Goal: Find specific page/section: Find specific page/section

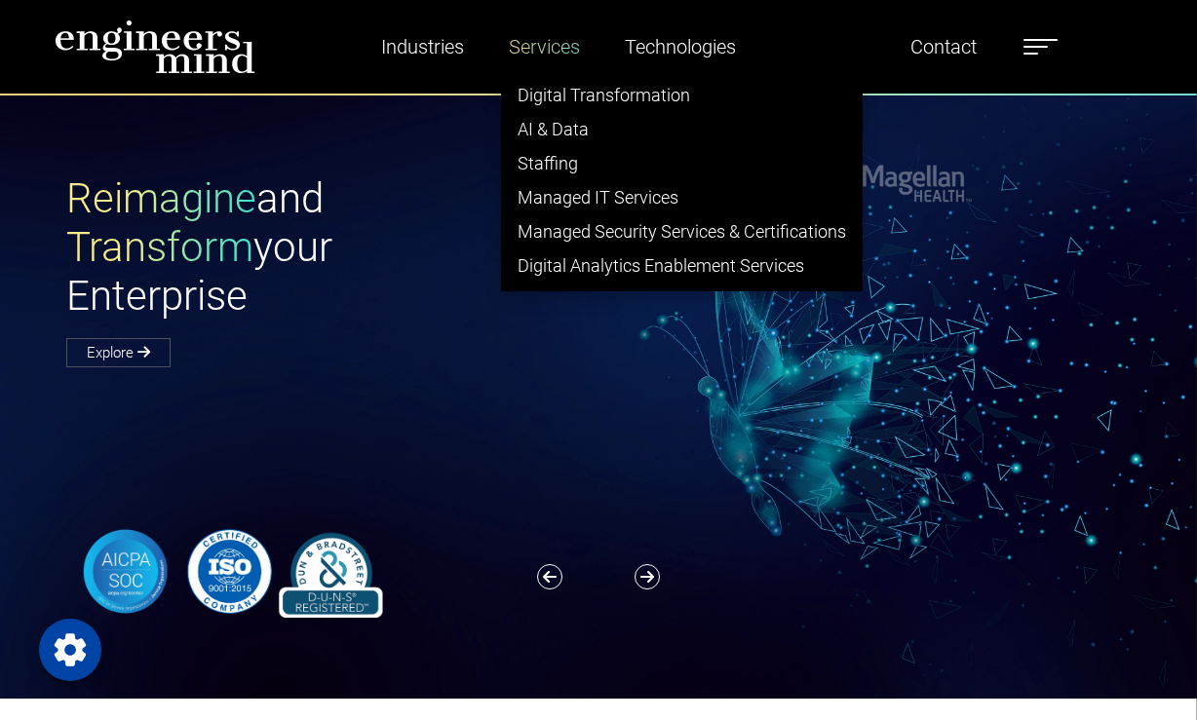
type input "********"
select select "**********"
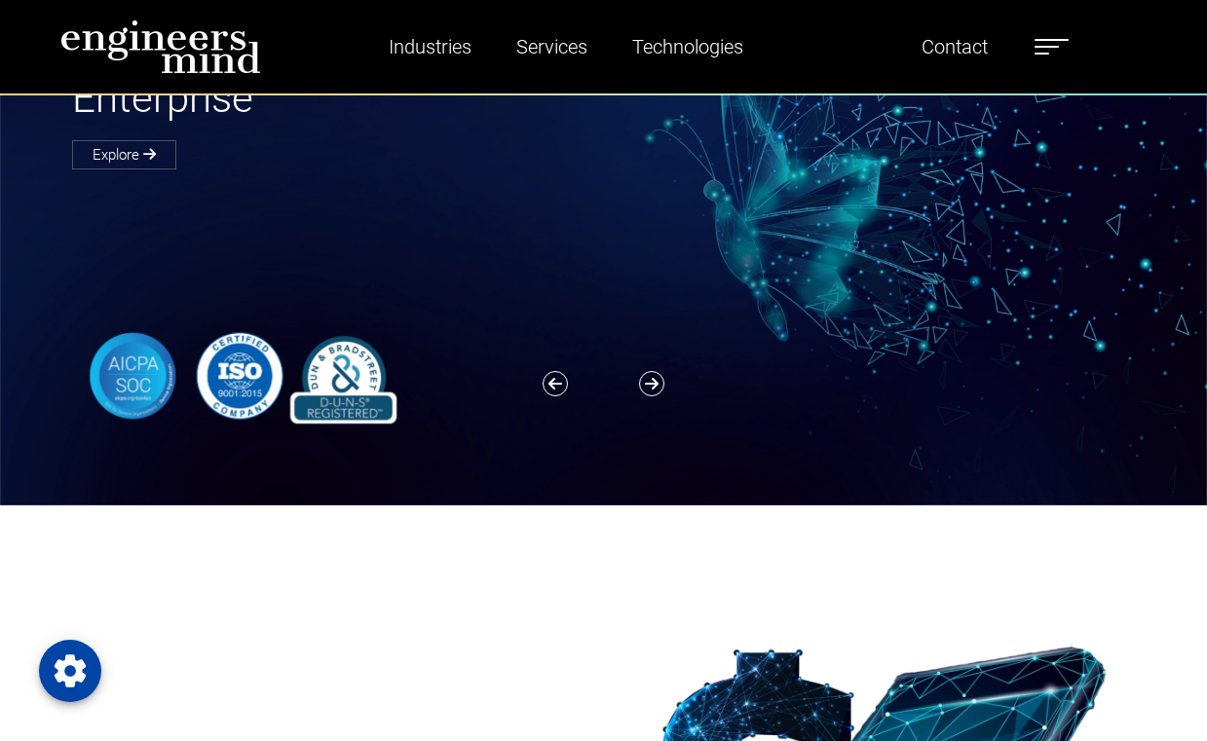
scroll to position [225, 0]
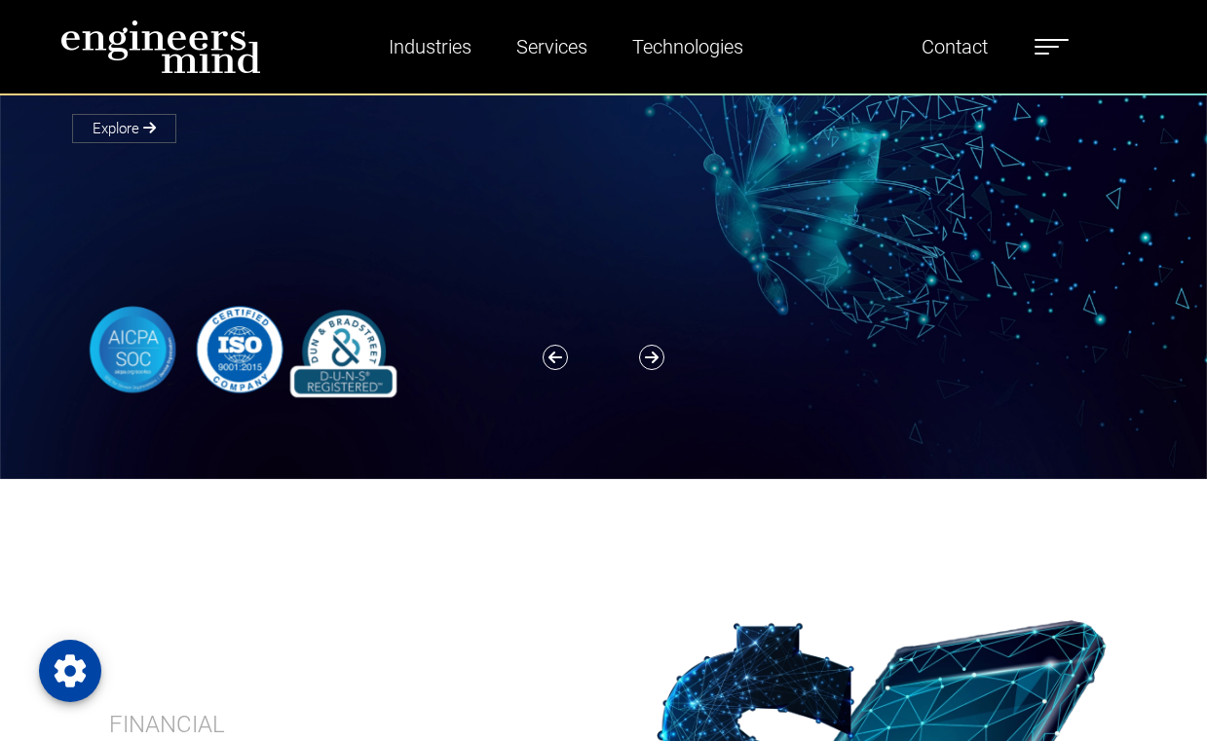
click at [676, 355] on div at bounding box center [615, 349] width 1111 height 95
click at [659, 355] on icon "button" at bounding box center [651, 357] width 25 height 25
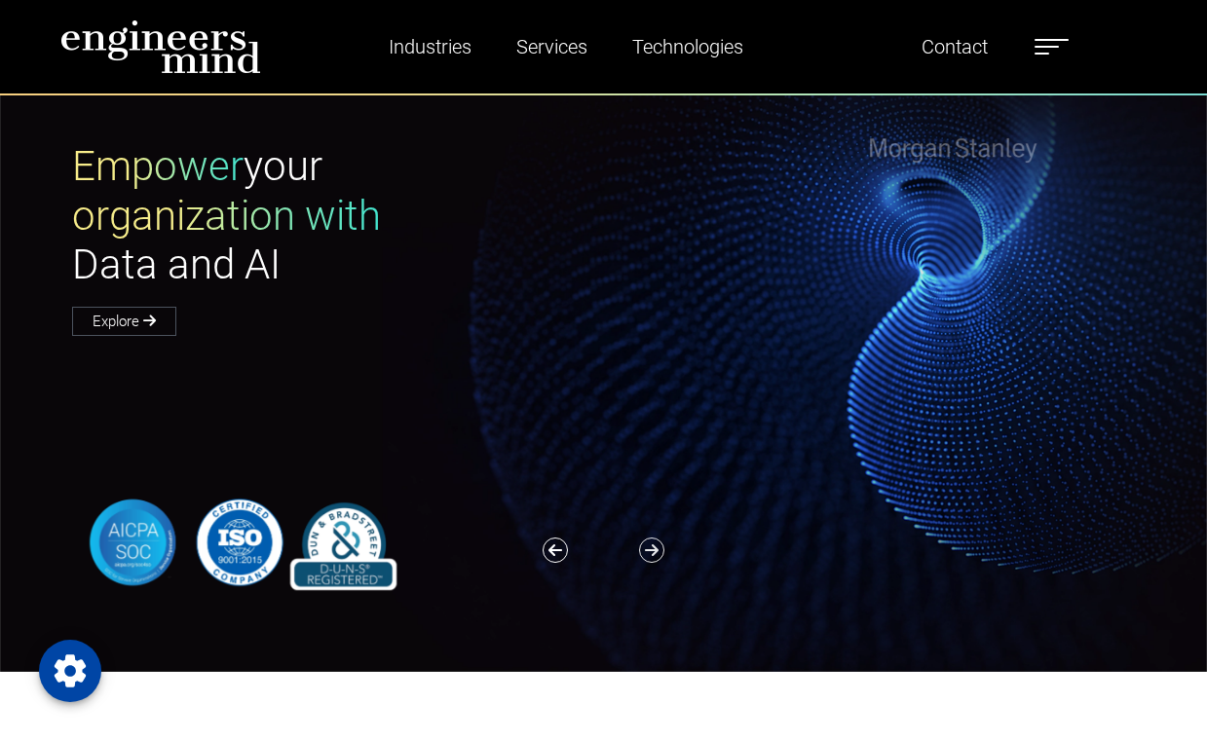
scroll to position [34, 0]
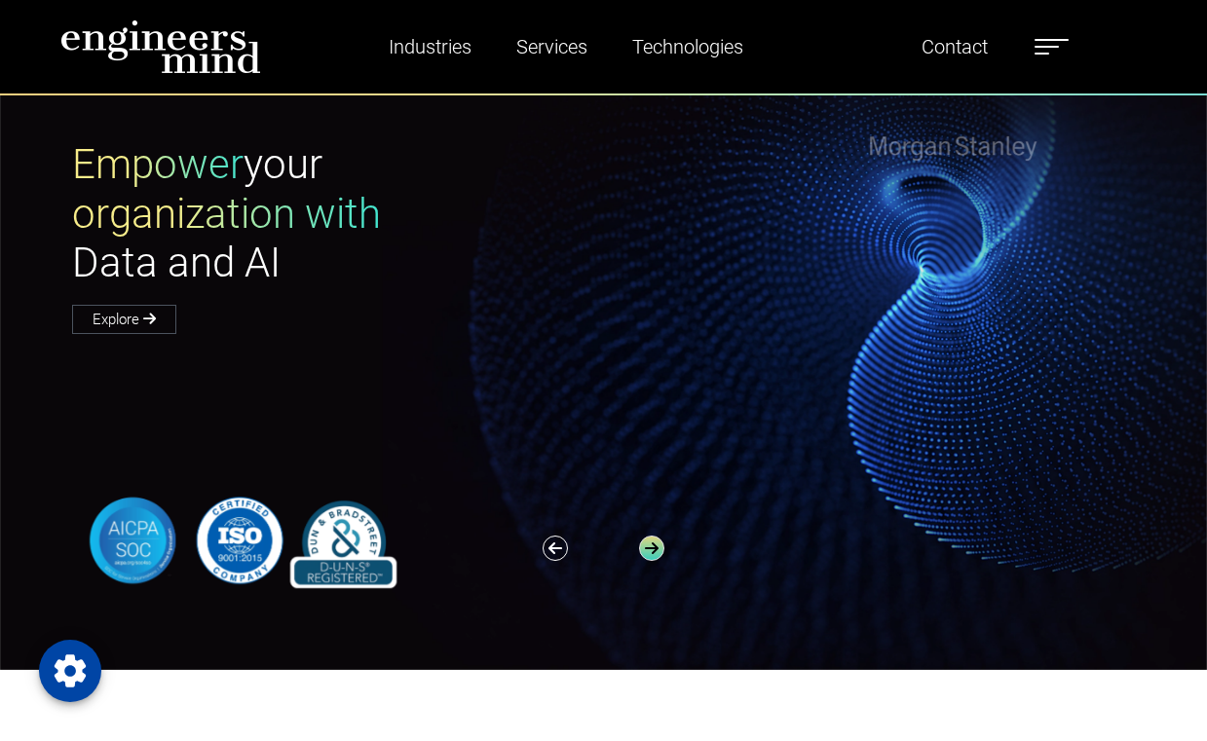
click at [652, 545] on icon "button" at bounding box center [651, 548] width 25 height 25
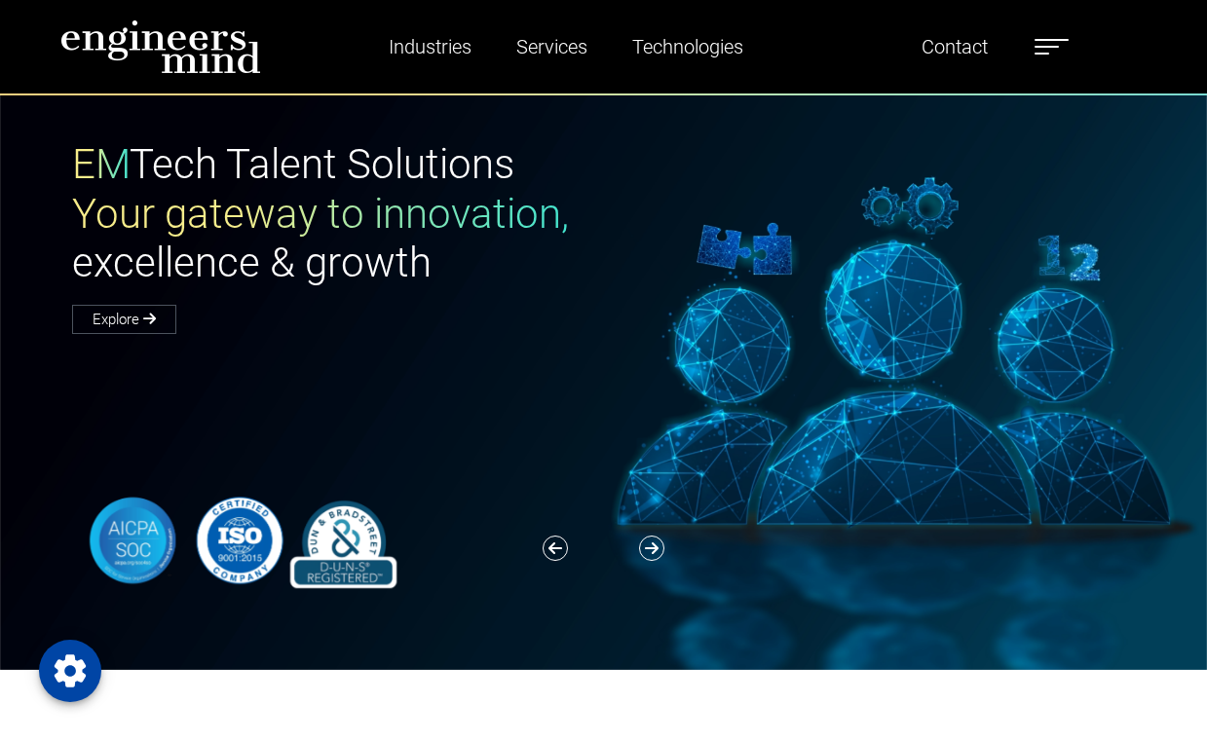
click at [1055, 45] on label at bounding box center [1052, 46] width 34 height 25
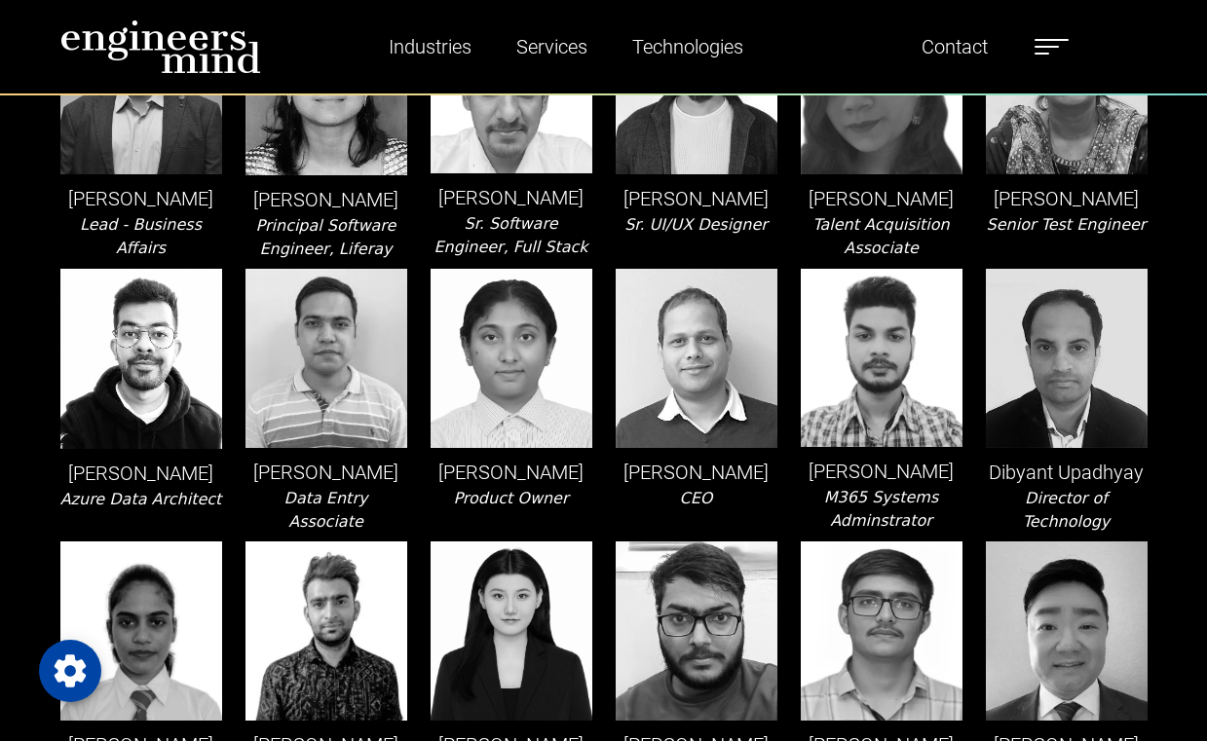
scroll to position [816, 0]
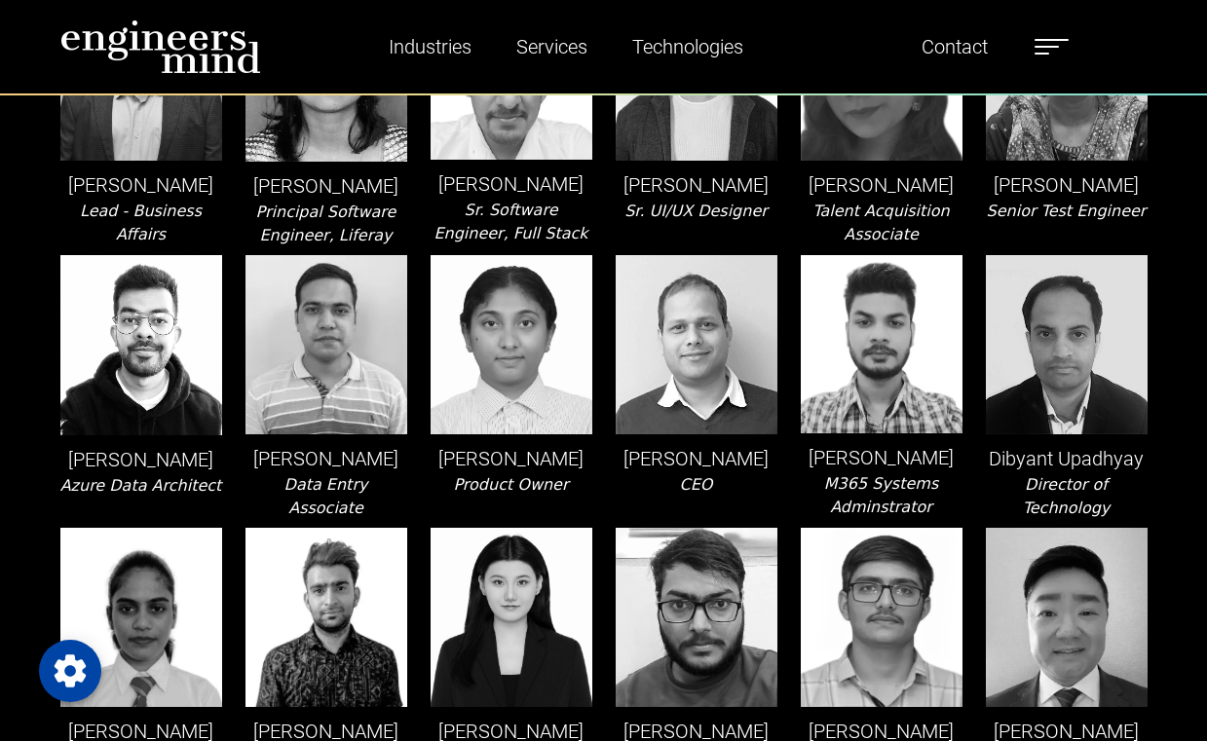
click at [680, 474] on p "Deb Misra" at bounding box center [697, 458] width 162 height 29
click at [688, 459] on p "Deb Misra" at bounding box center [697, 458] width 162 height 29
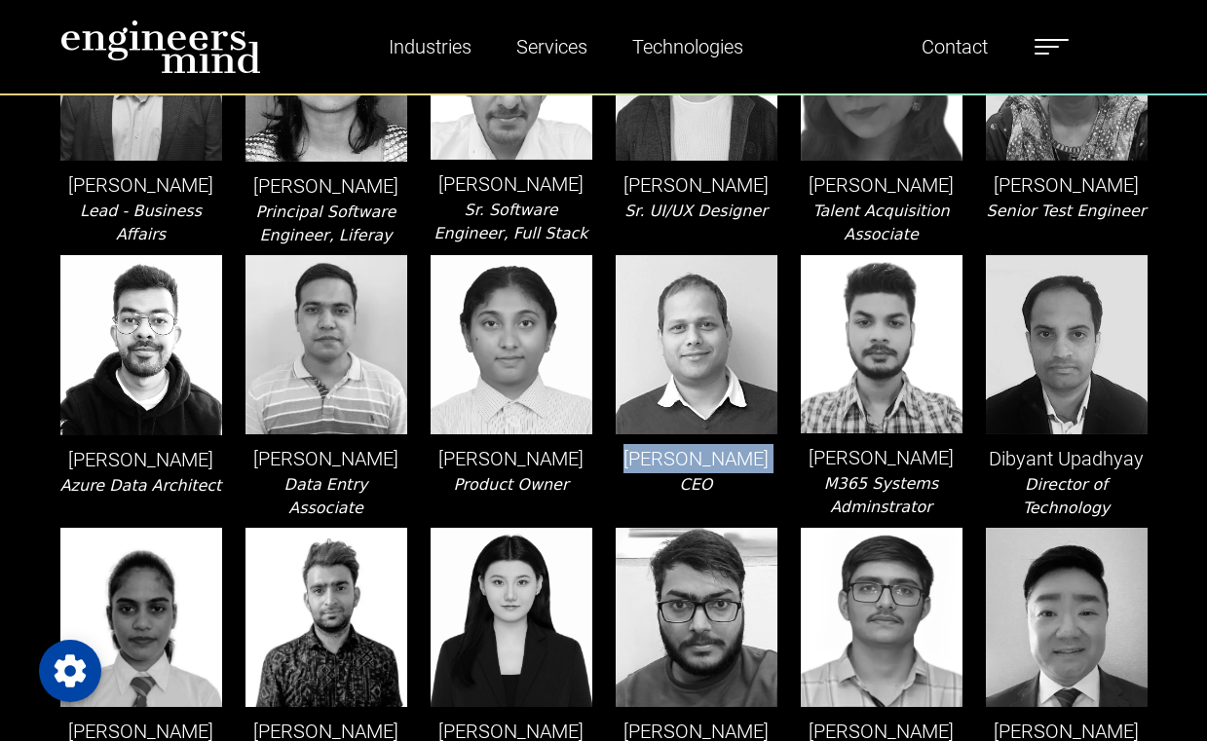
click at [701, 466] on p "Deb Misra" at bounding box center [697, 458] width 162 height 29
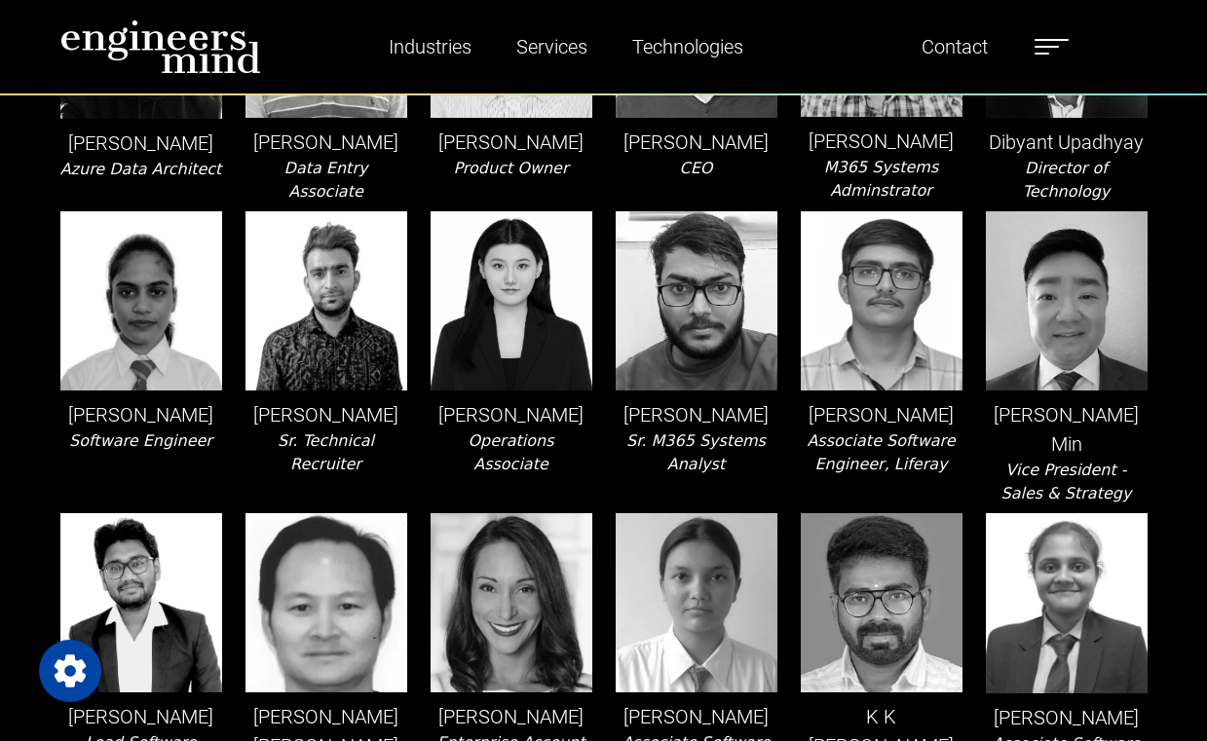
scroll to position [1133, 0]
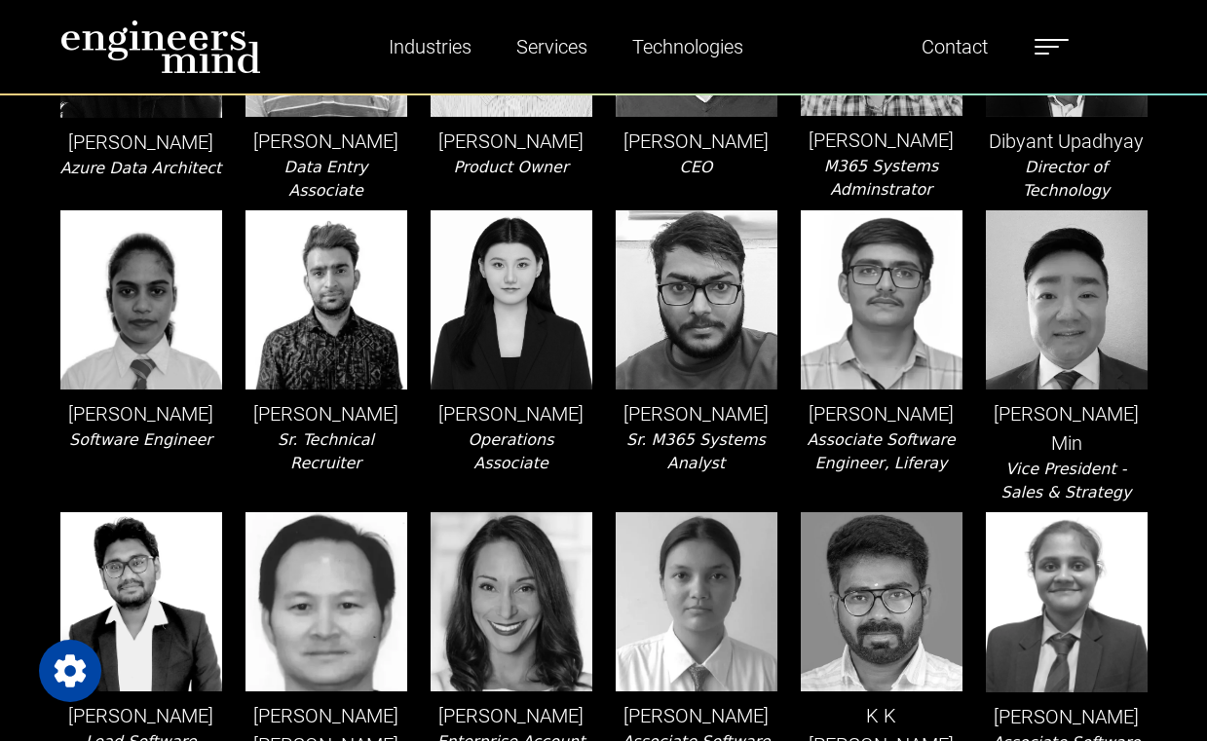
click at [691, 429] on p "Harsh Jain" at bounding box center [697, 413] width 162 height 29
click at [702, 429] on p "Harsh Jain" at bounding box center [697, 413] width 162 height 29
click at [867, 416] on p "Harshal Khambhadiya" at bounding box center [882, 413] width 162 height 29
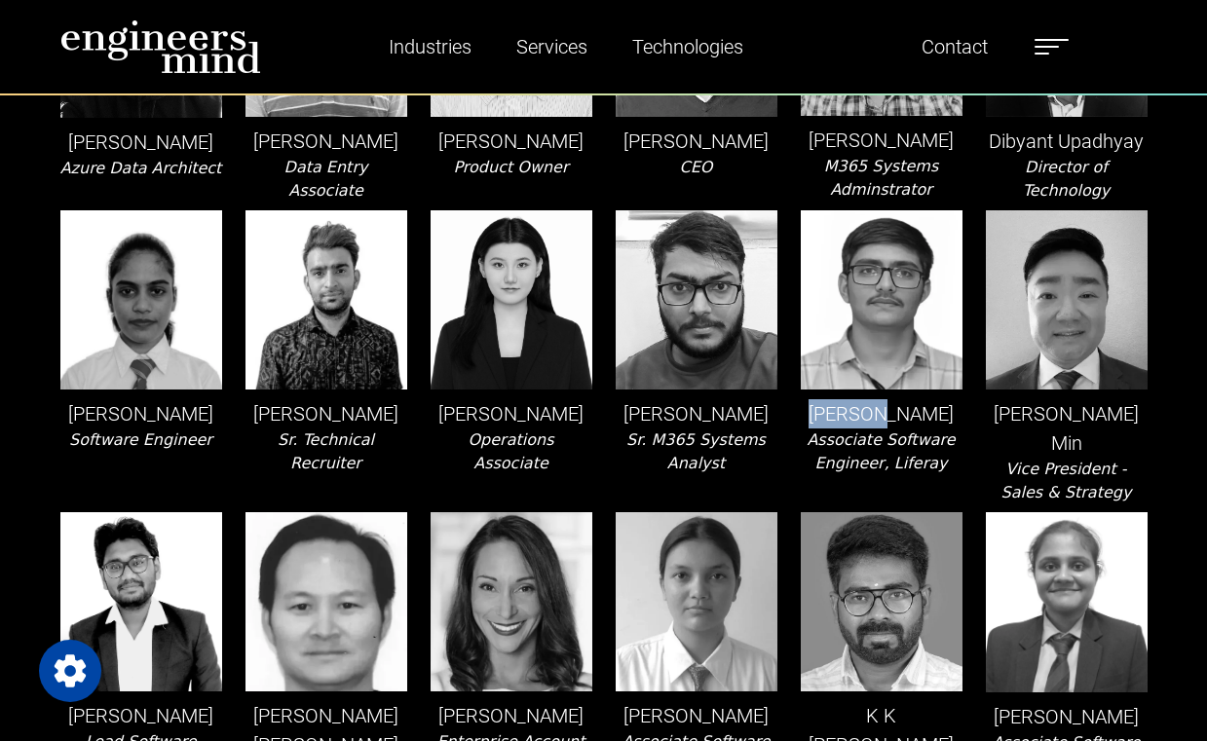
click at [867, 416] on p "Harshal Khambhadiya" at bounding box center [882, 413] width 162 height 29
click at [883, 429] on p "Harshal Khambhadiya" at bounding box center [882, 413] width 162 height 29
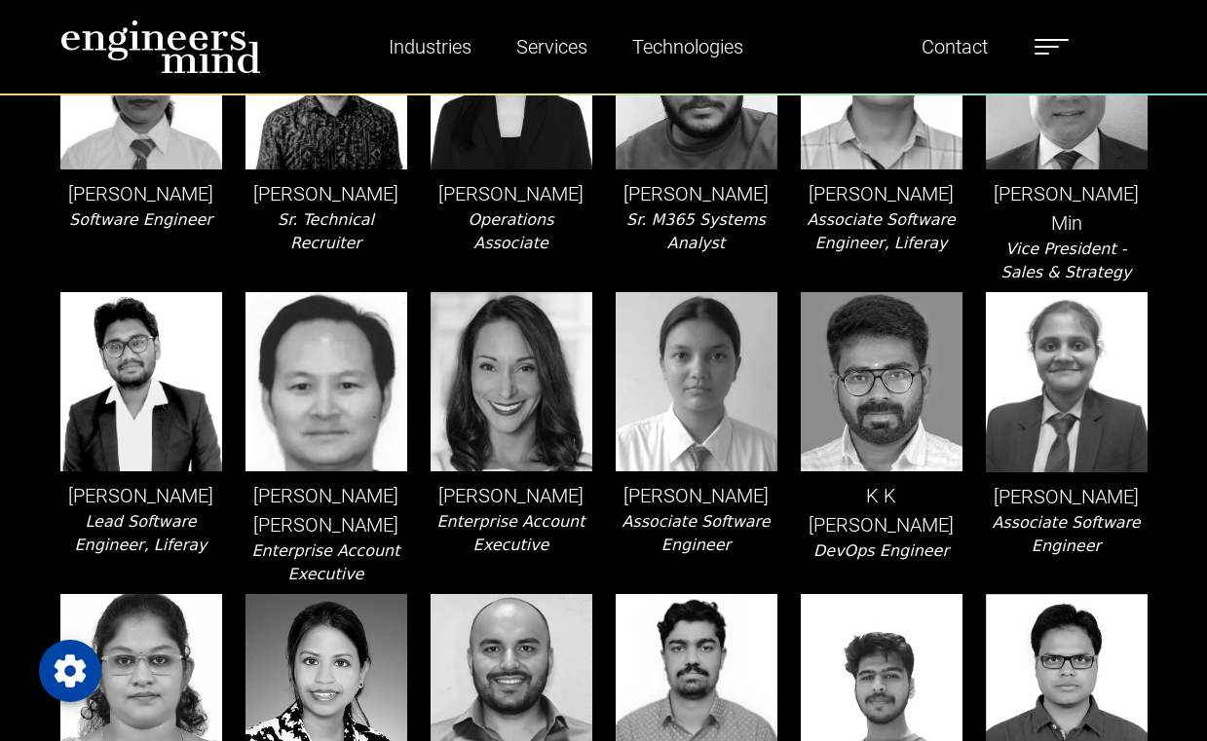
scroll to position [1396, 0]
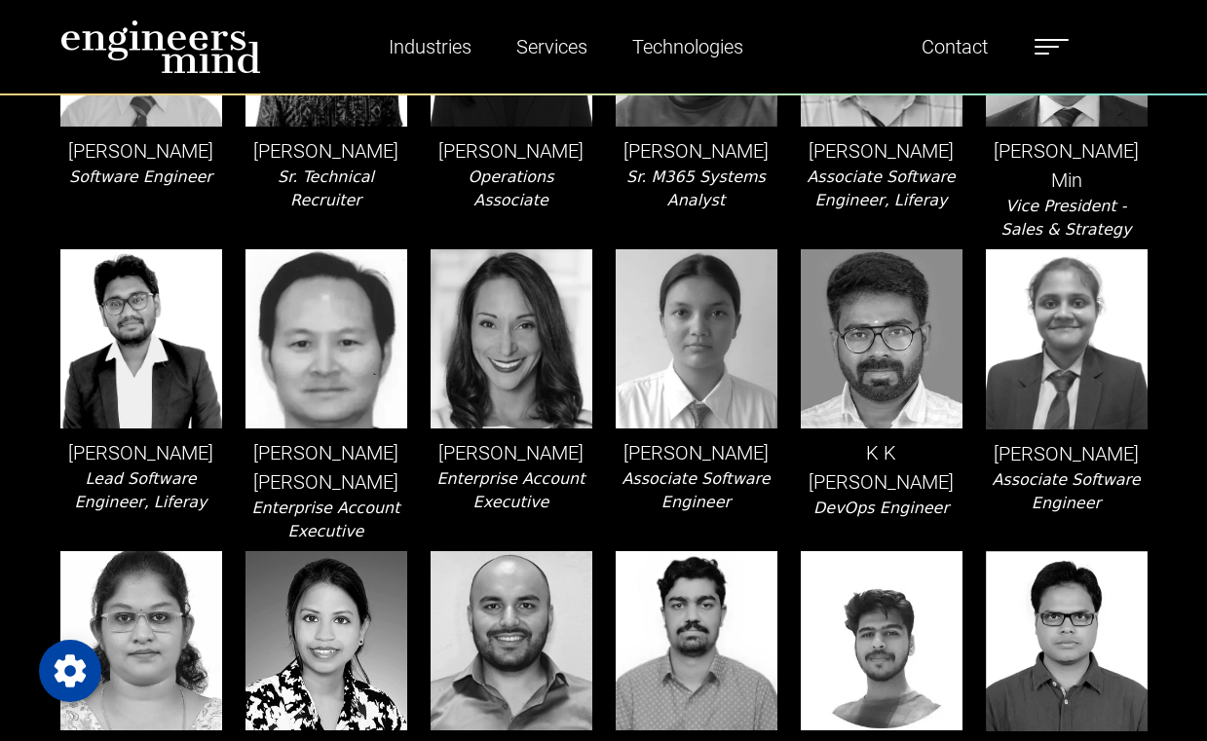
click at [870, 458] on p "K K Jaya Kumar" at bounding box center [882, 467] width 162 height 58
click at [887, 474] on p "K K Jaya Kumar" at bounding box center [882, 467] width 162 height 58
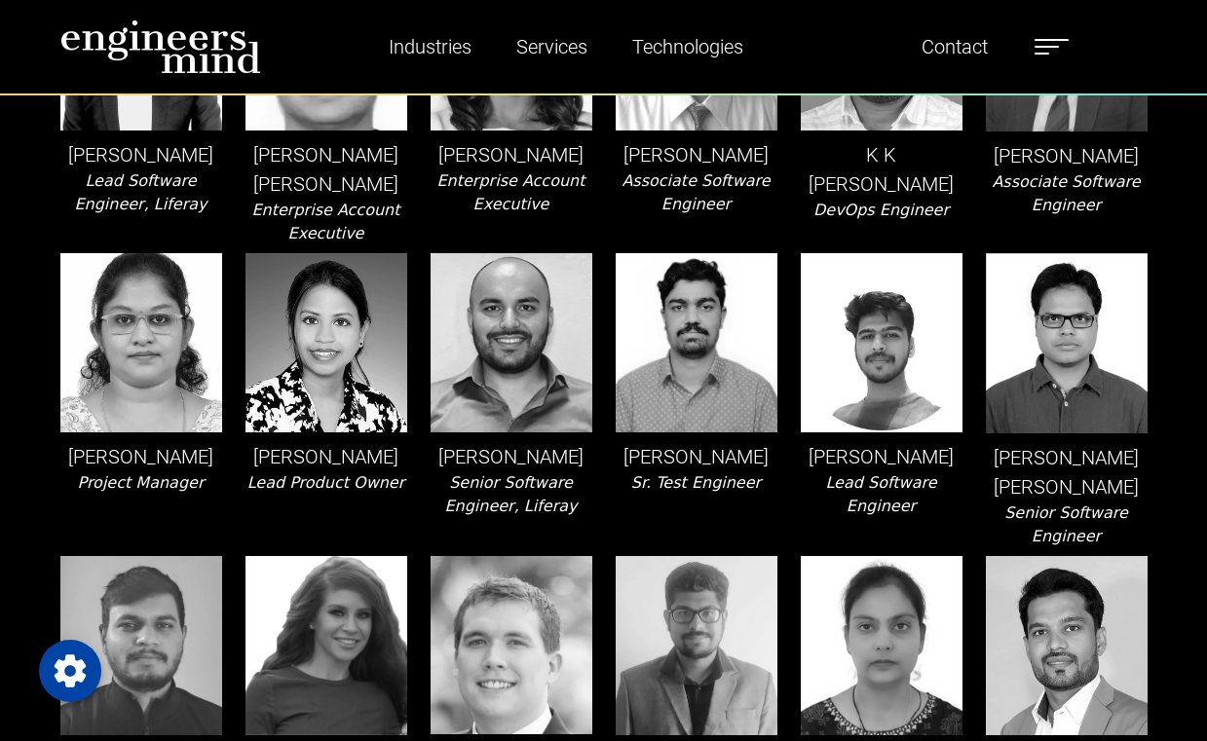
scroll to position [1701, 0]
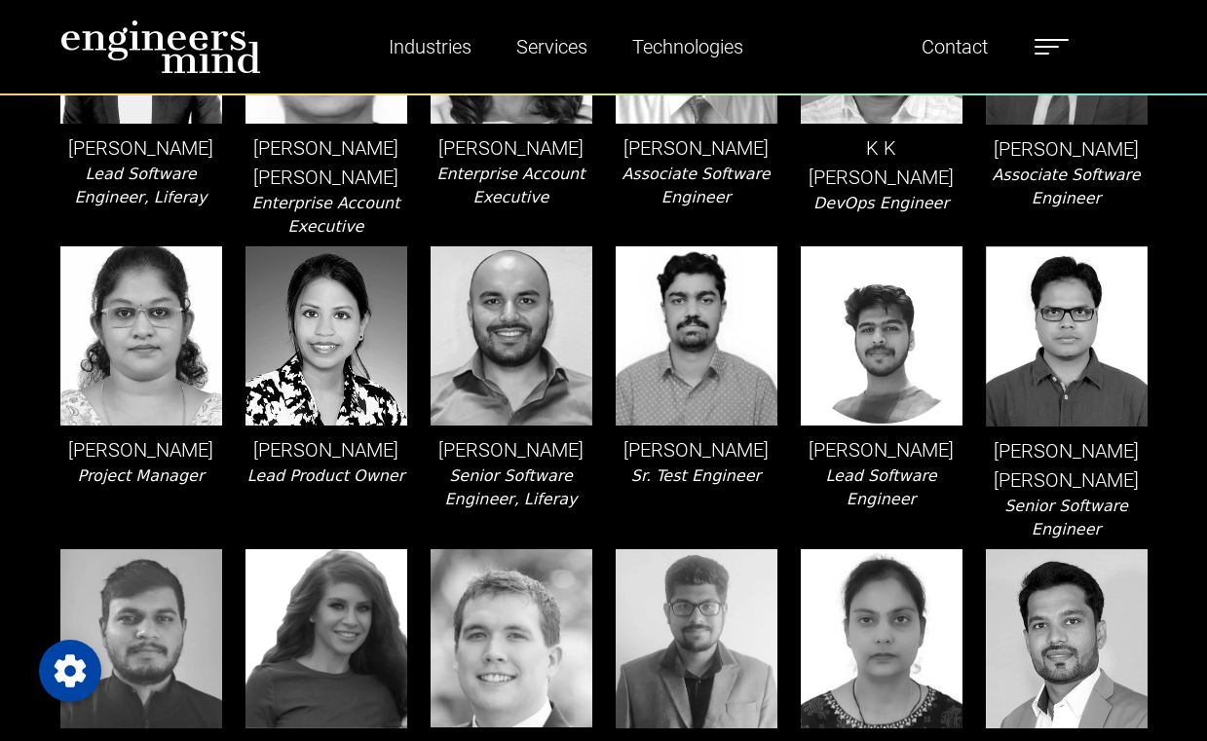
click at [877, 465] on p "Mahammad Chharchhodawala" at bounding box center [882, 450] width 162 height 29
click at [880, 465] on p "Mahammad Chharchhodawala" at bounding box center [882, 450] width 162 height 29
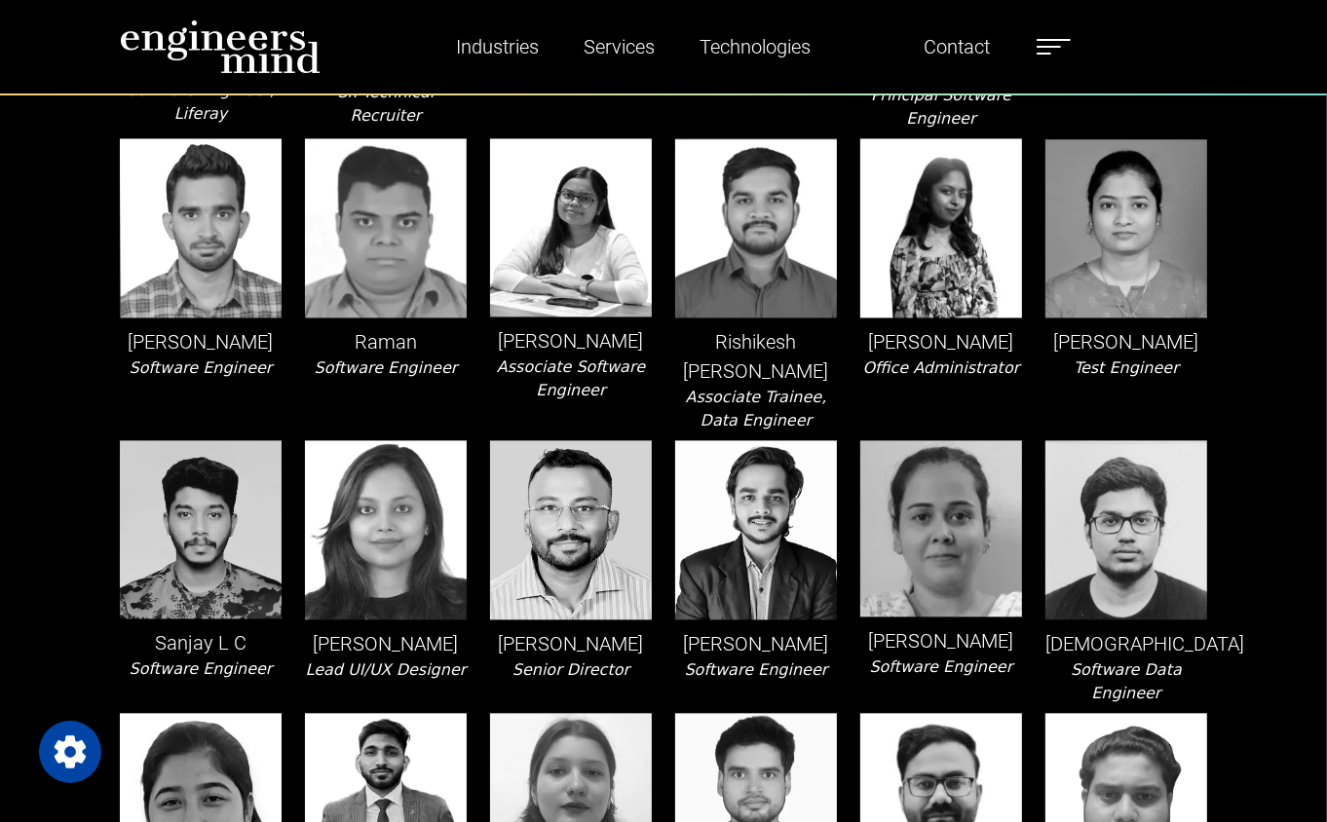
scroll to position [3261, 0]
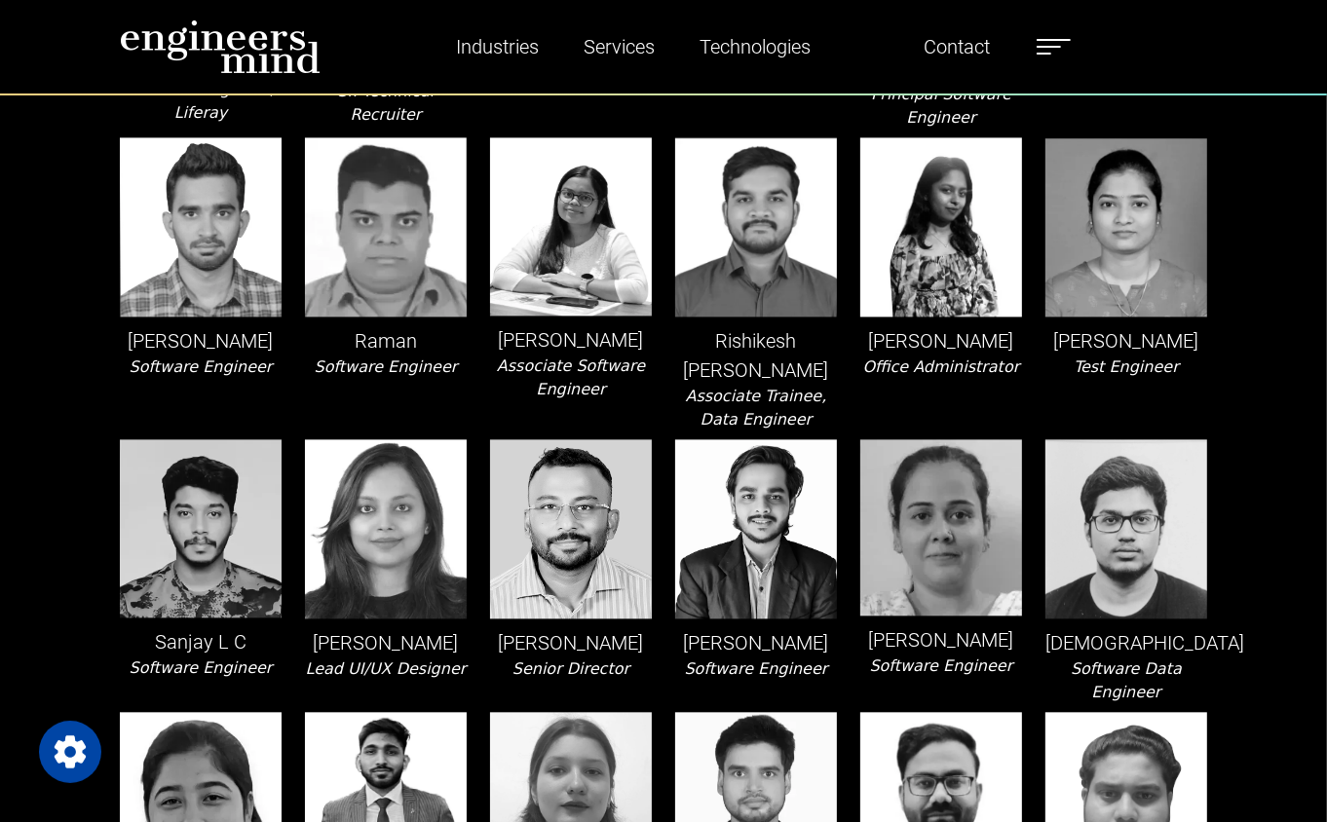
click at [893, 657] on icon "Software Engineer" at bounding box center [941, 666] width 143 height 19
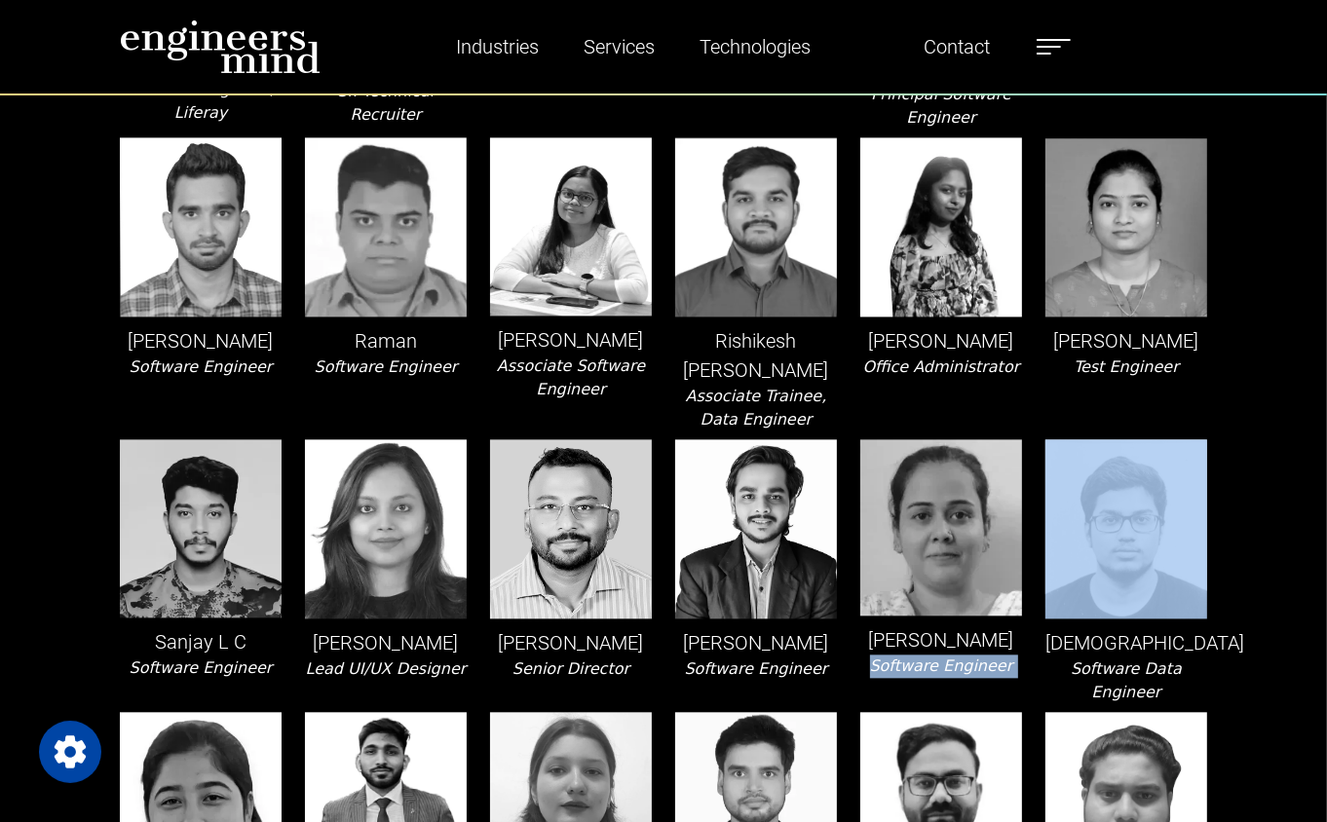
click at [893, 657] on icon "Software Engineer" at bounding box center [941, 666] width 143 height 19
click at [958, 657] on icon "Software Engineer" at bounding box center [941, 666] width 143 height 19
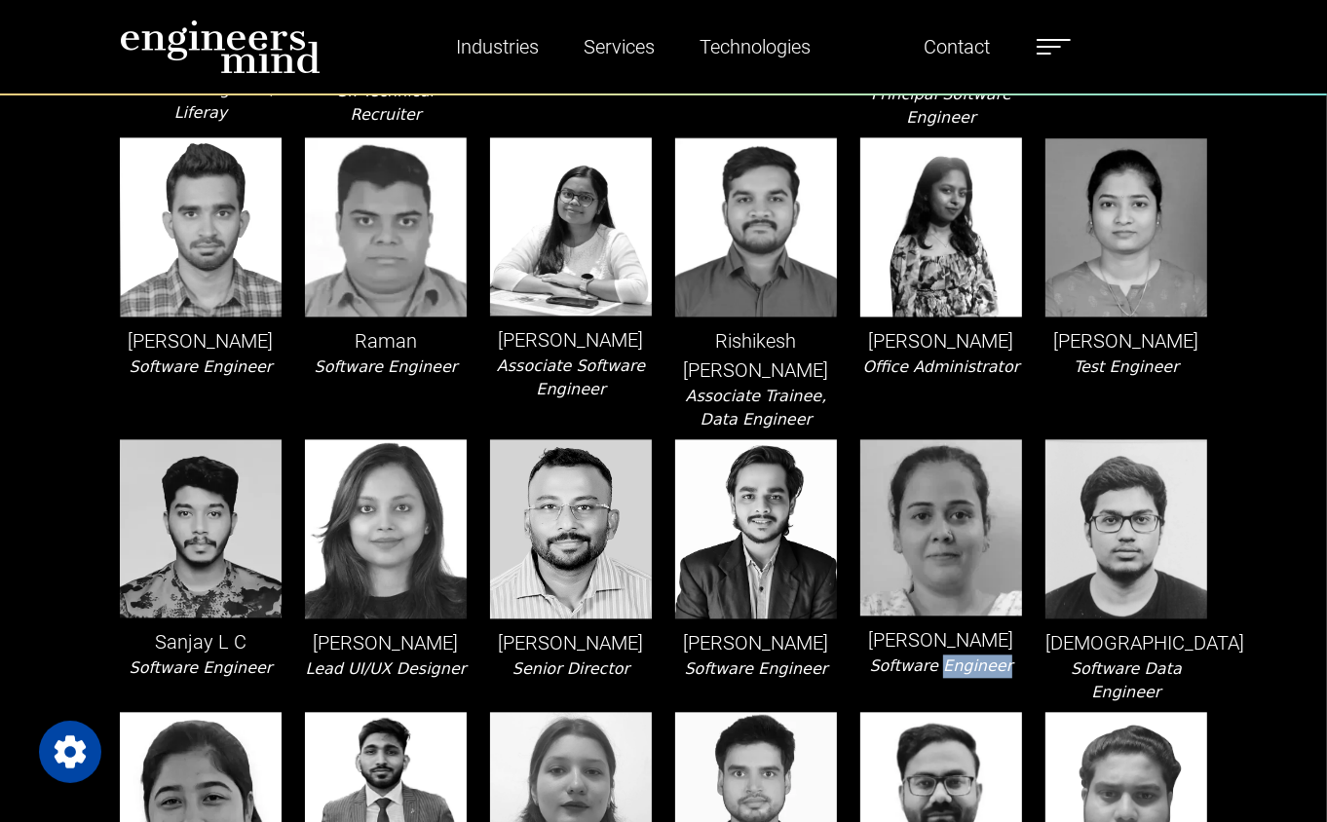
click at [958, 657] on icon "Software Engineer" at bounding box center [941, 666] width 143 height 19
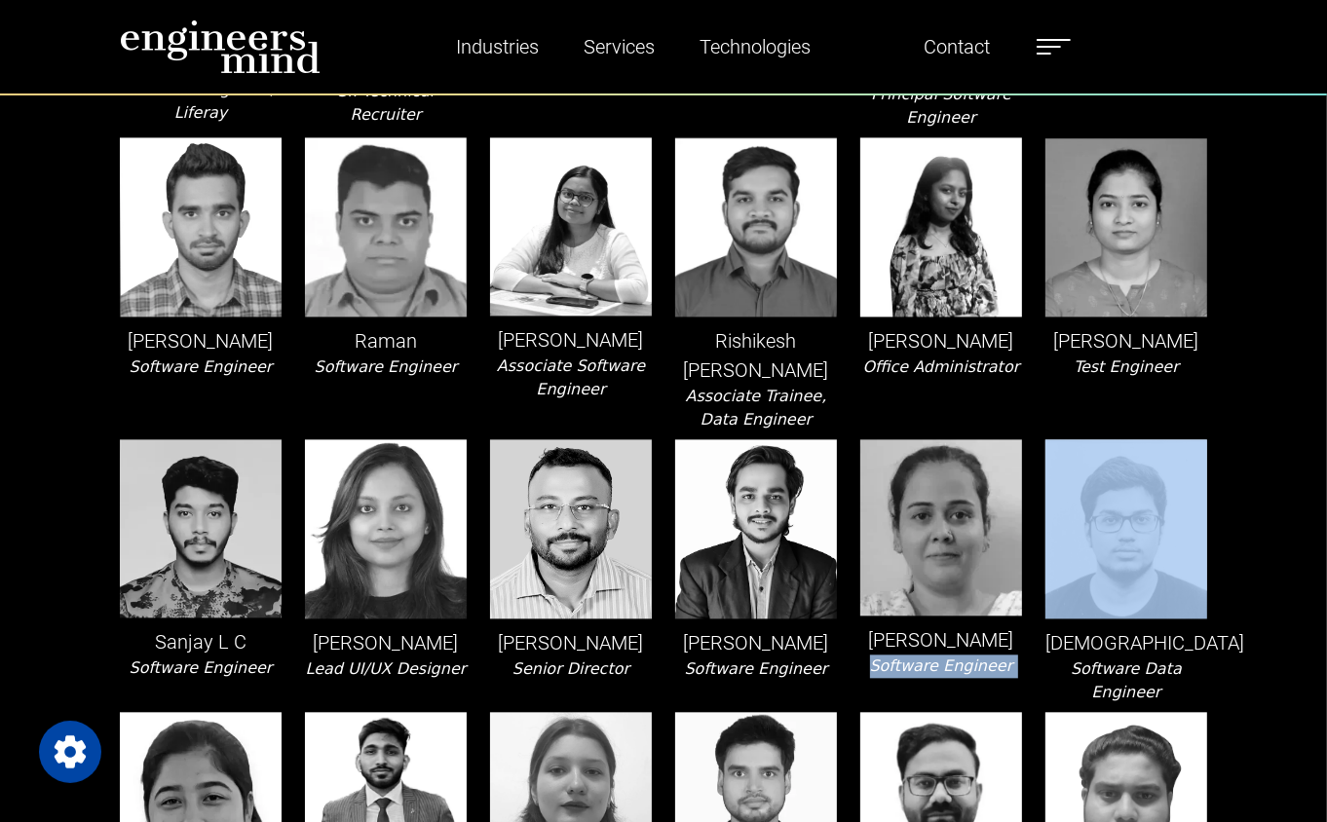
click at [958, 657] on icon "Software Engineer" at bounding box center [941, 666] width 143 height 19
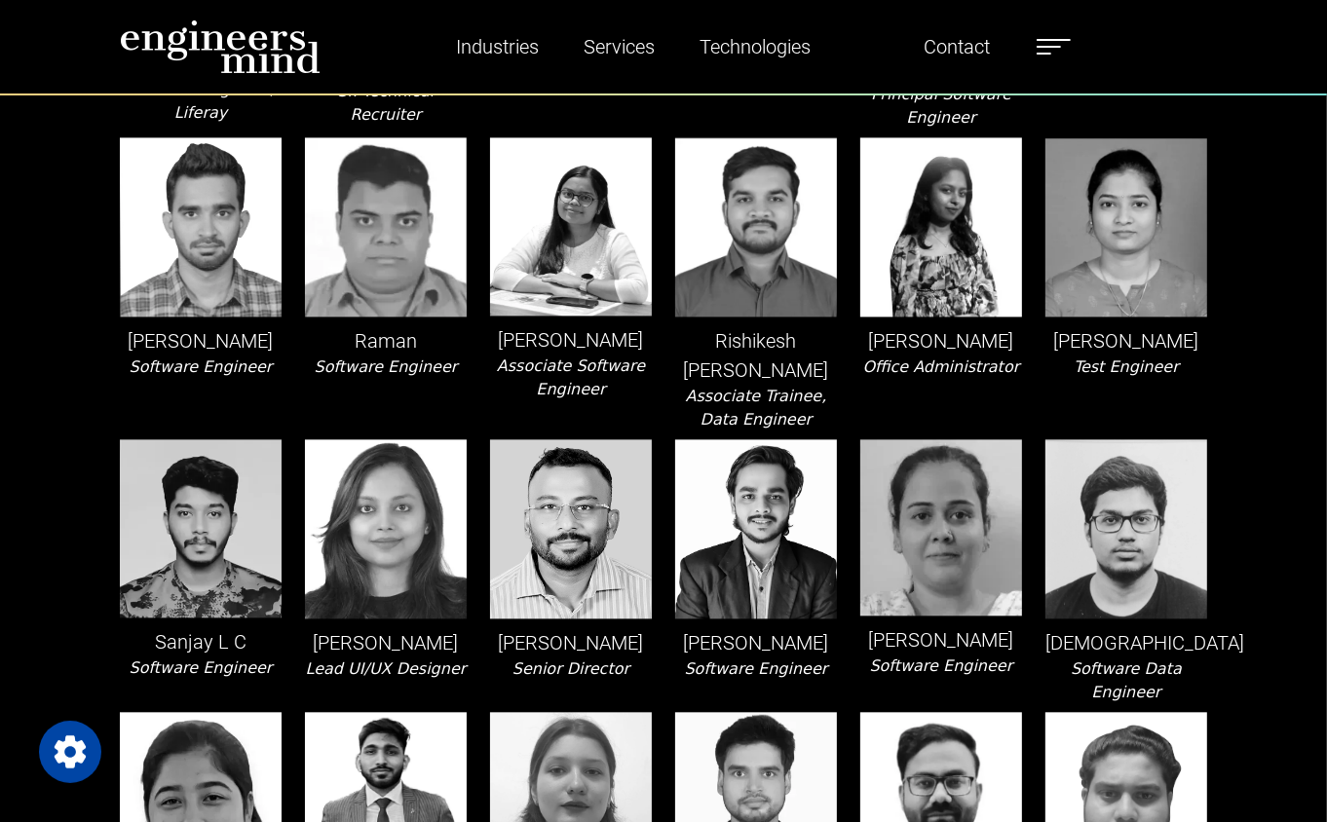
click at [756, 660] on icon "Software Engineer" at bounding box center [756, 669] width 143 height 19
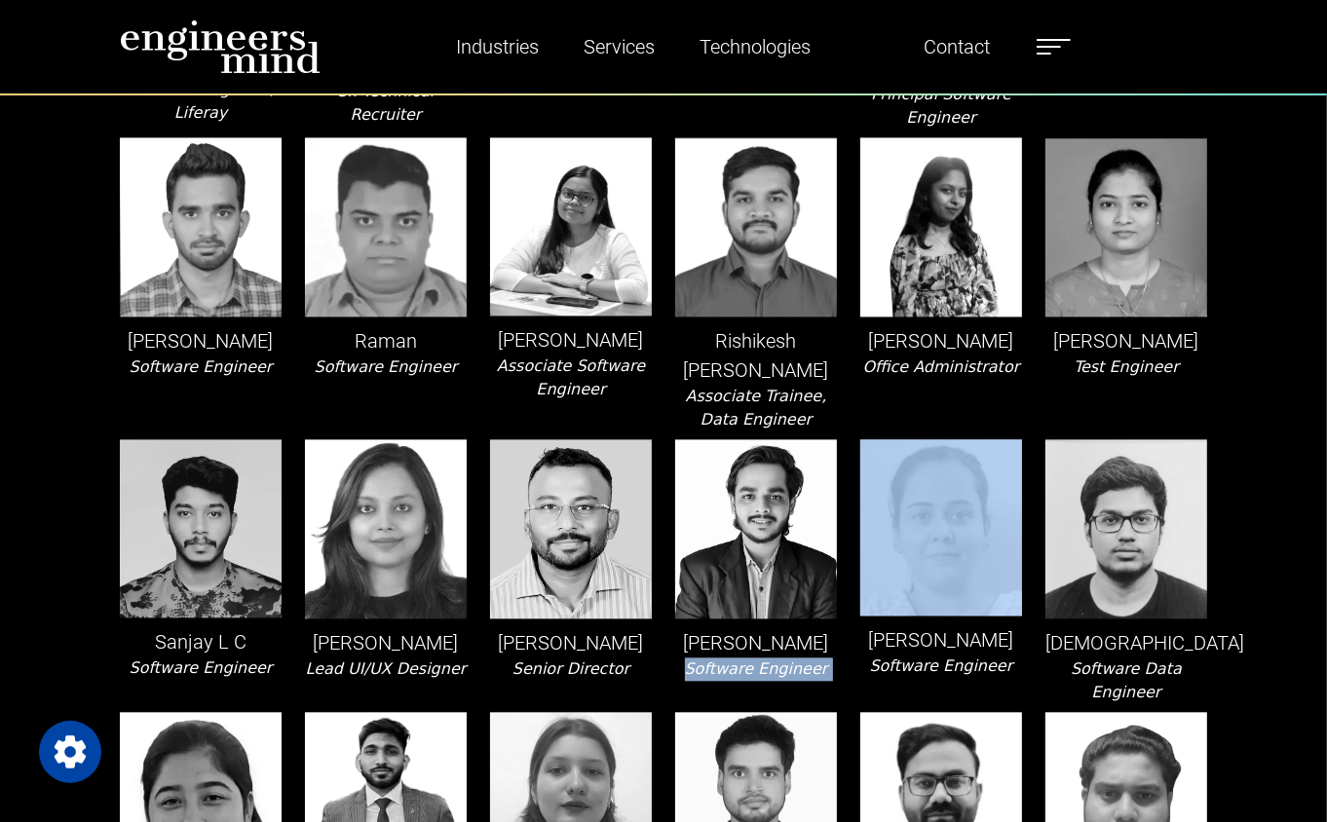
click at [756, 660] on icon "Software Engineer" at bounding box center [756, 669] width 143 height 19
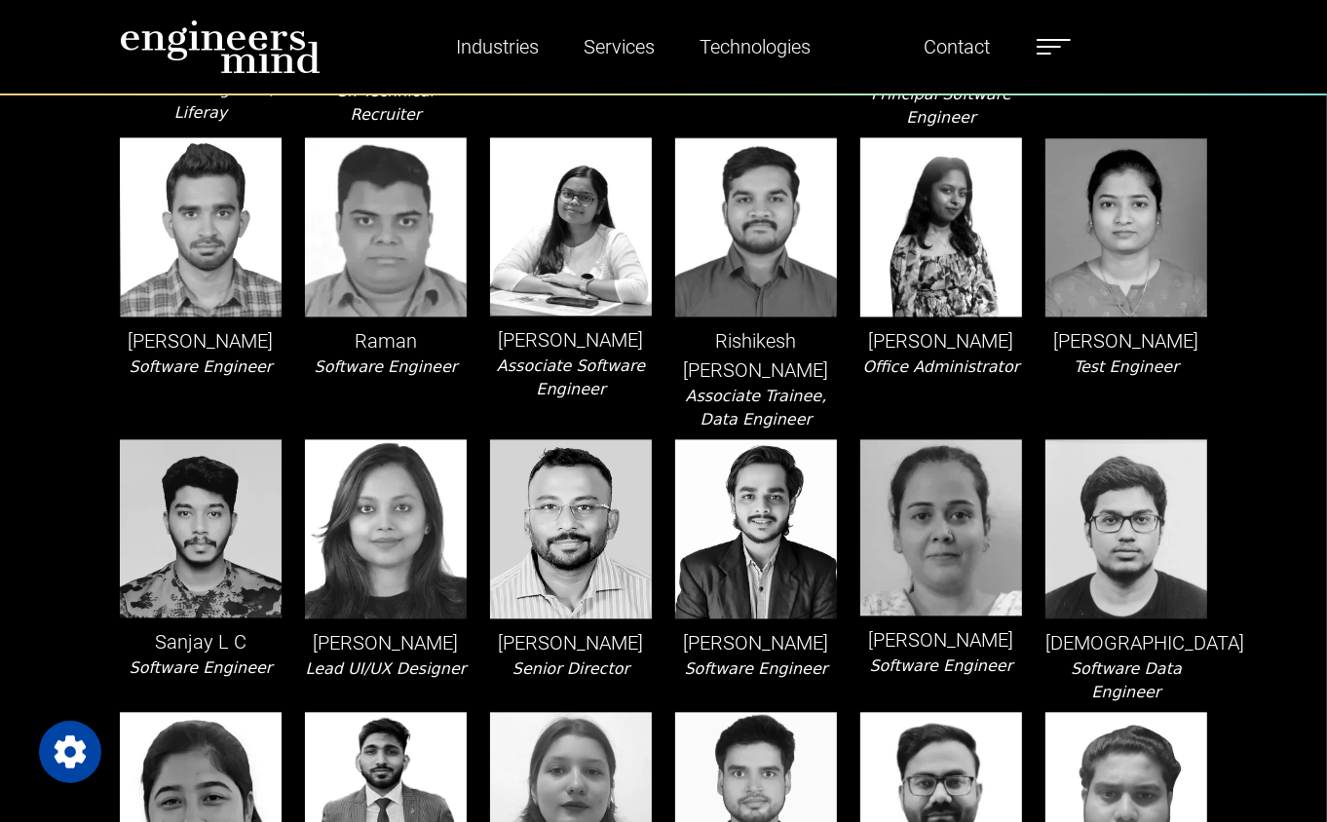
click at [758, 660] on icon "Software Engineer" at bounding box center [756, 669] width 143 height 19
click at [599, 660] on icon "Senior Director" at bounding box center [571, 669] width 117 height 19
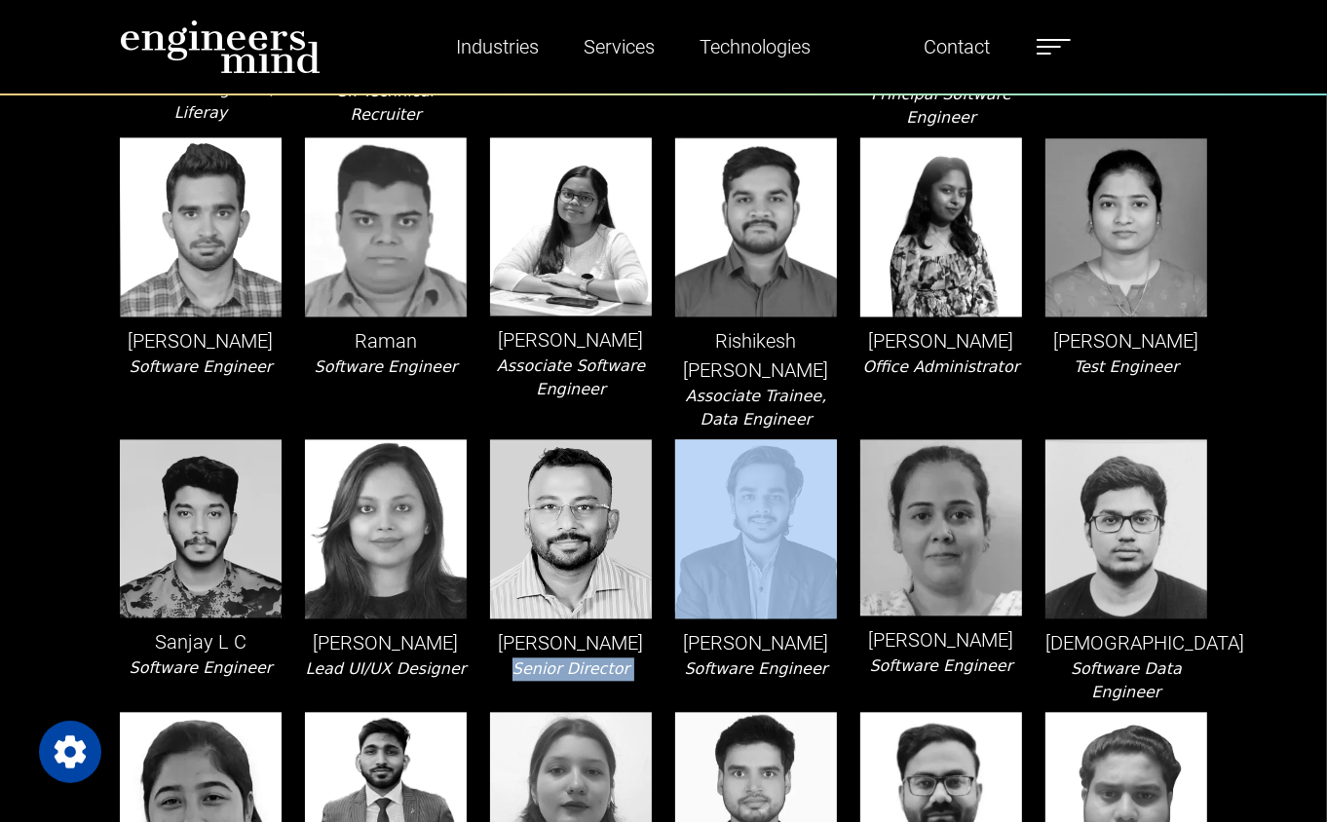
click at [599, 660] on icon "Senior Director" at bounding box center [571, 669] width 117 height 19
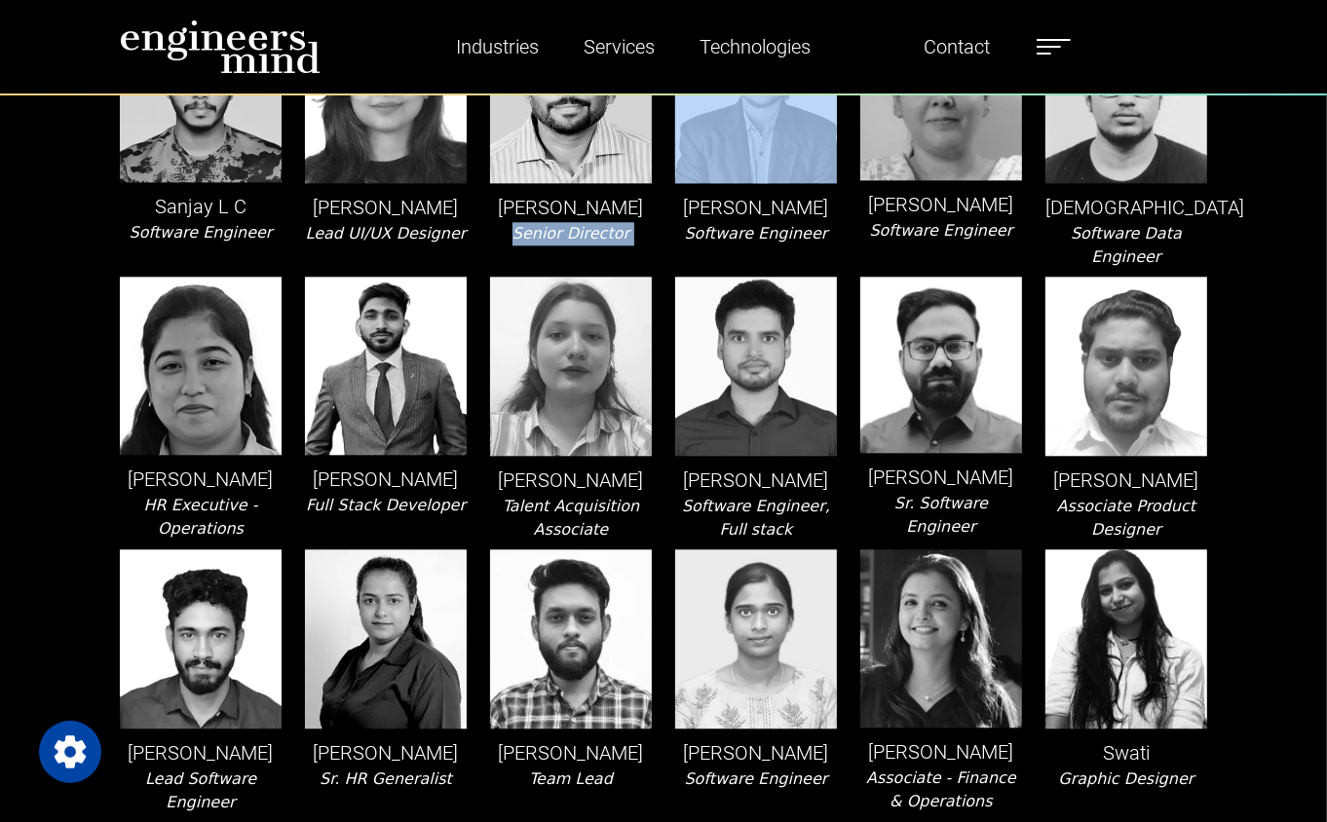
scroll to position [3713, 0]
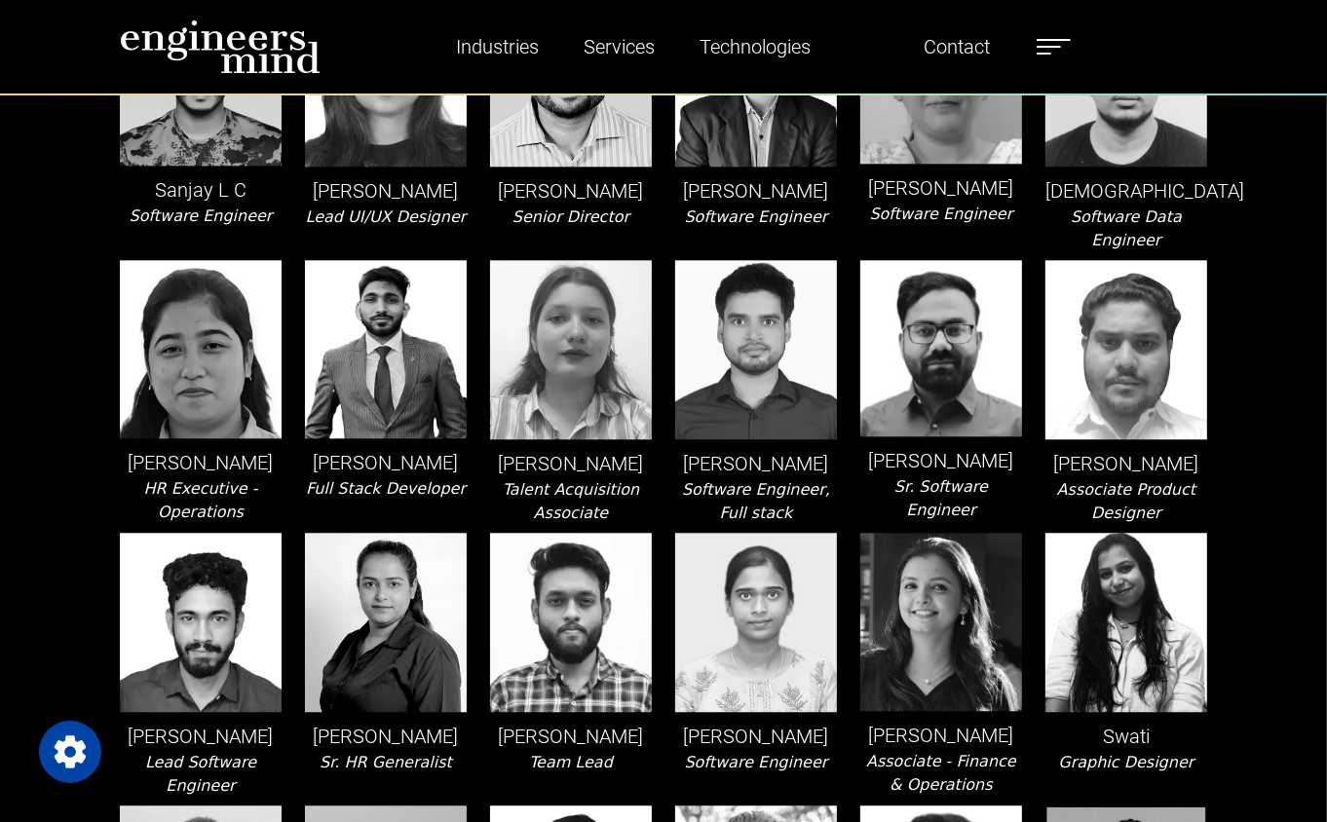
click at [748, 492] on icon "Software Engineer, Full stack" at bounding box center [756, 501] width 148 height 42
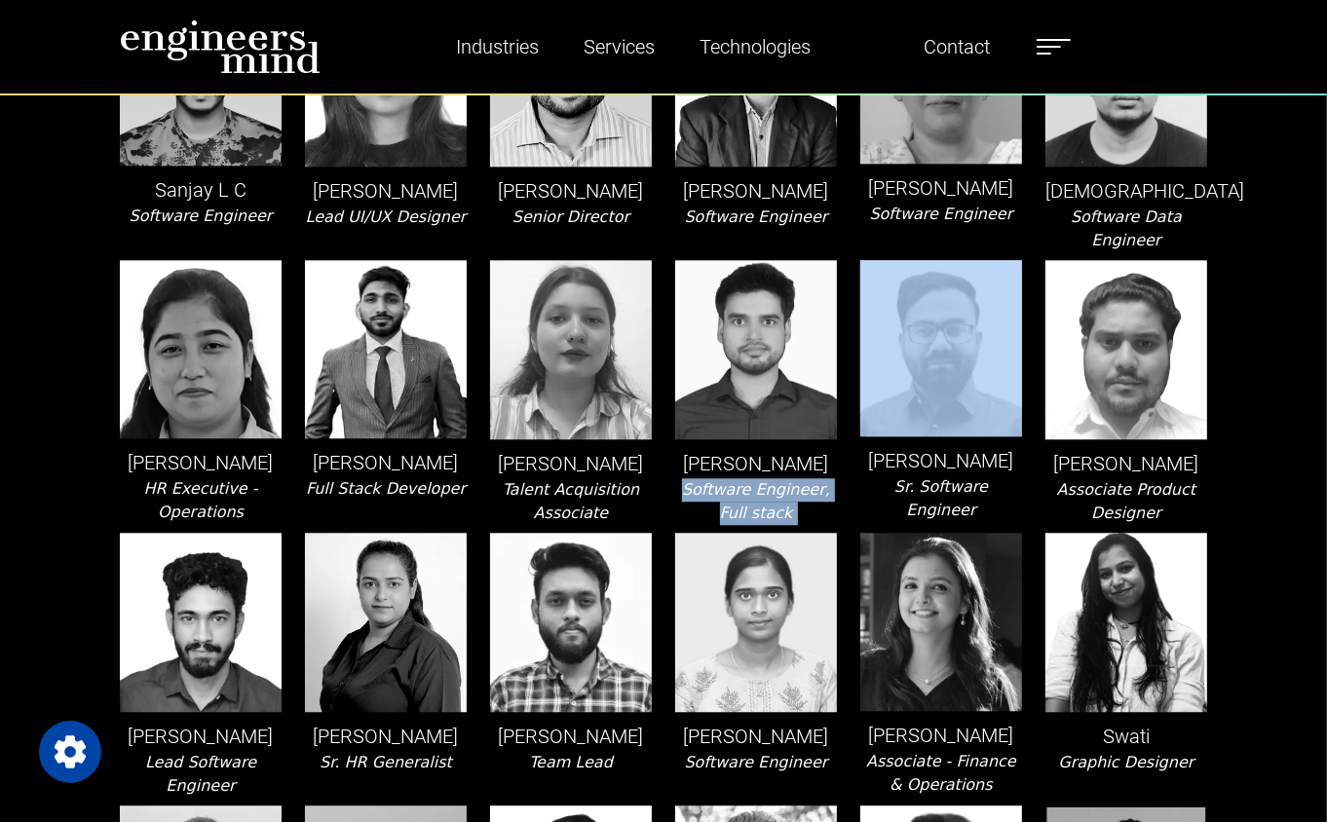
click at [748, 492] on icon "Software Engineer, Full stack" at bounding box center [756, 501] width 148 height 42
click at [777, 498] on div "Shubham Pandey Software Engineer, Full stack" at bounding box center [756, 392] width 185 height 265
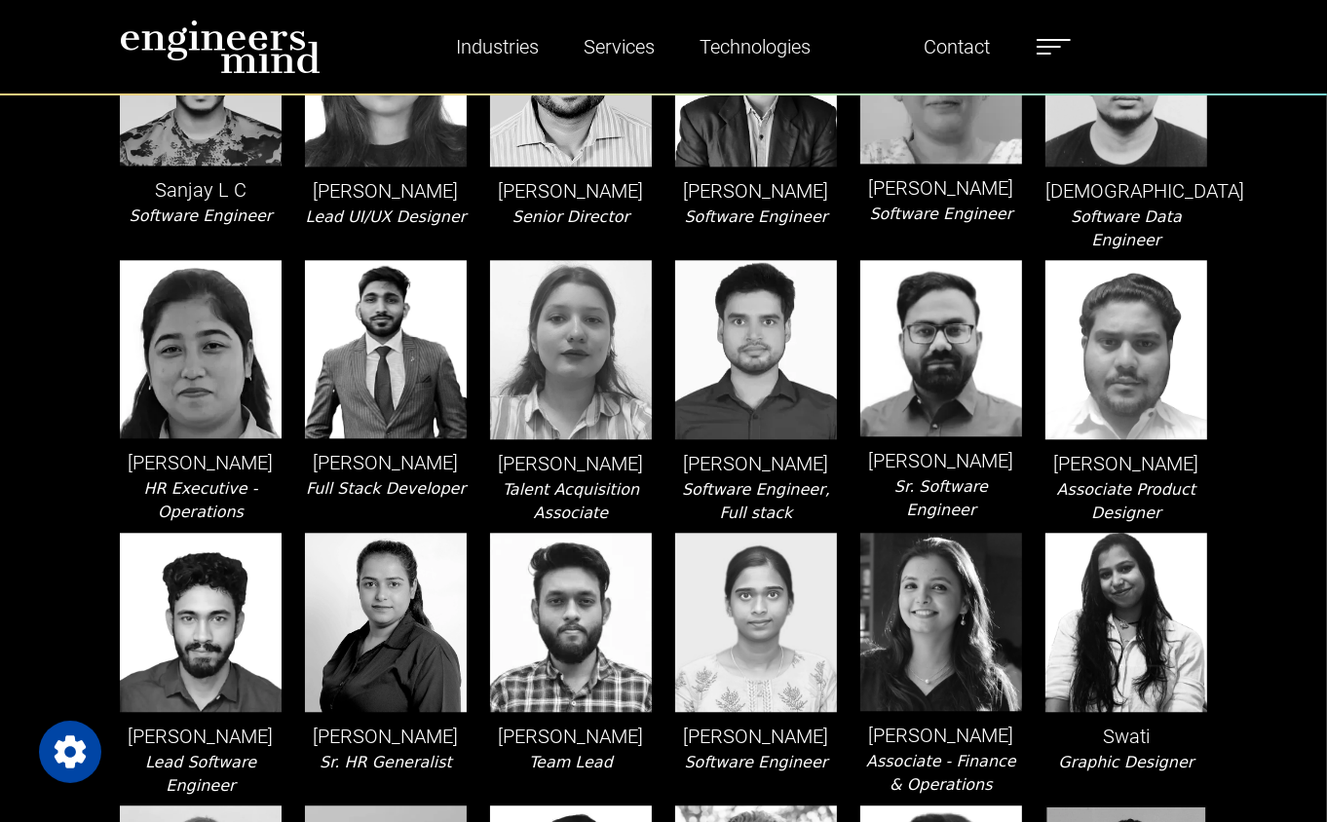
click at [966, 477] on icon "Sr. Software Engineer" at bounding box center [941, 498] width 94 height 42
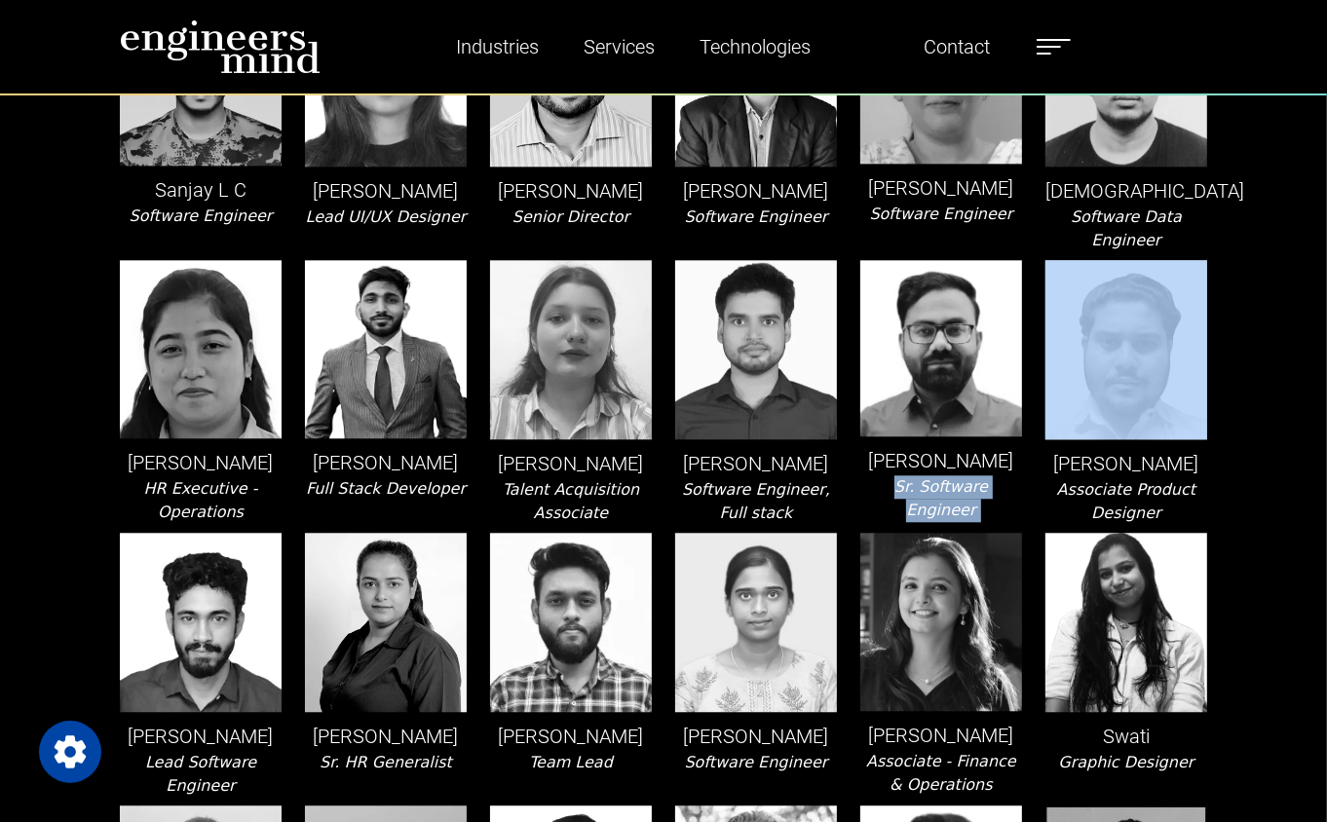
click at [966, 477] on icon "Sr. Software Engineer" at bounding box center [941, 498] width 94 height 42
click at [957, 509] on div "Shubham Yadav Sr. Software Engineer" at bounding box center [941, 392] width 185 height 265
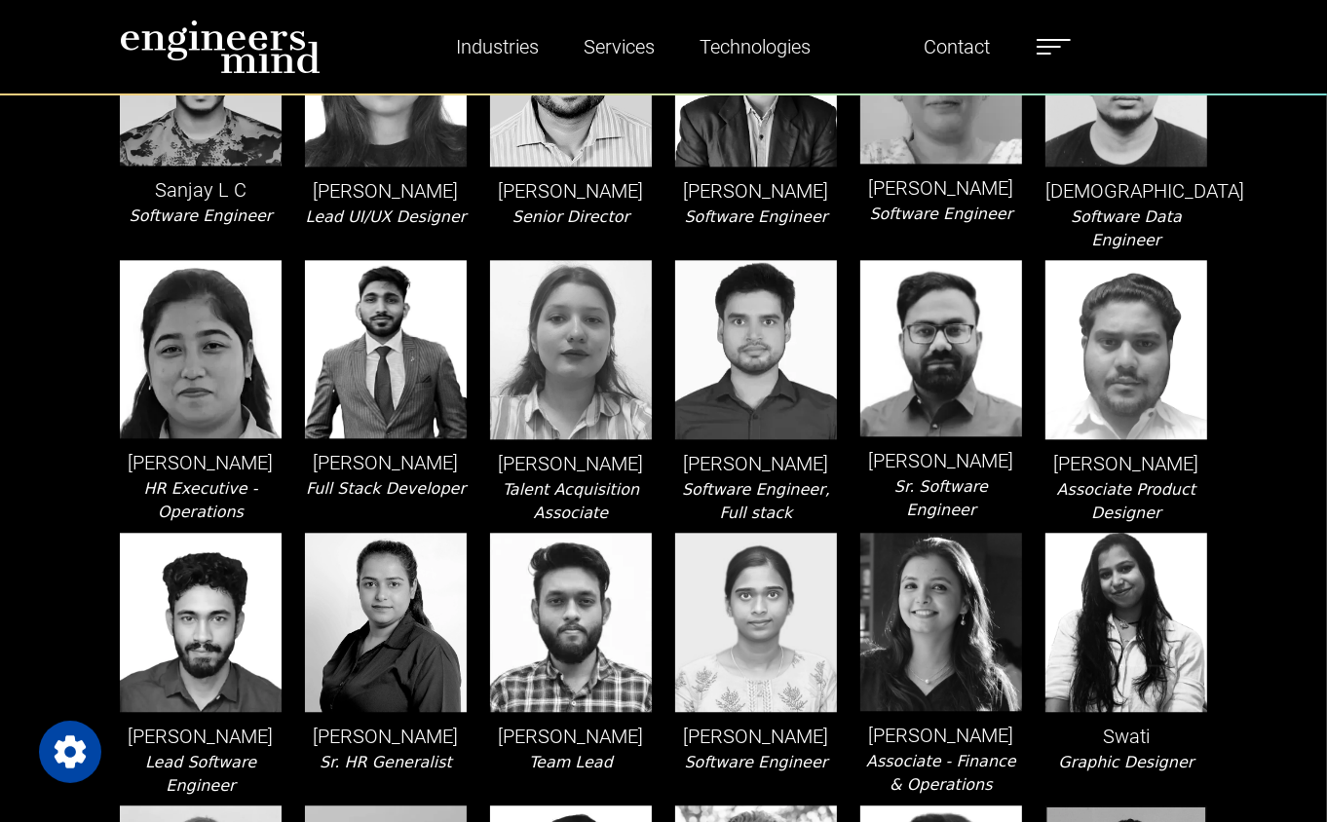
click at [1144, 513] on icon "Associate Product Designer" at bounding box center [1126, 501] width 138 height 42
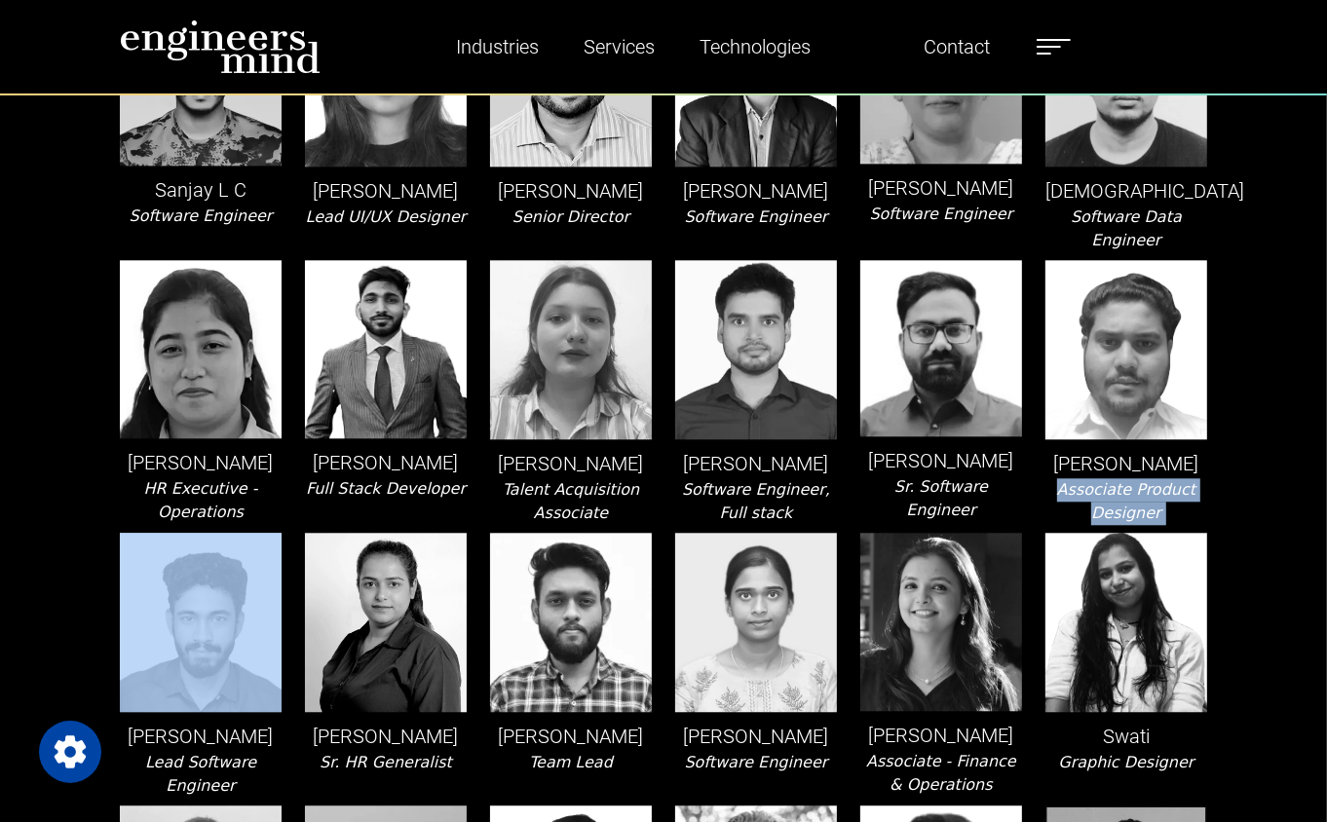
click at [1144, 513] on icon "Associate Product Designer" at bounding box center [1126, 501] width 138 height 42
click at [1135, 522] on icon "Associate Product Designer" at bounding box center [1126, 501] width 138 height 42
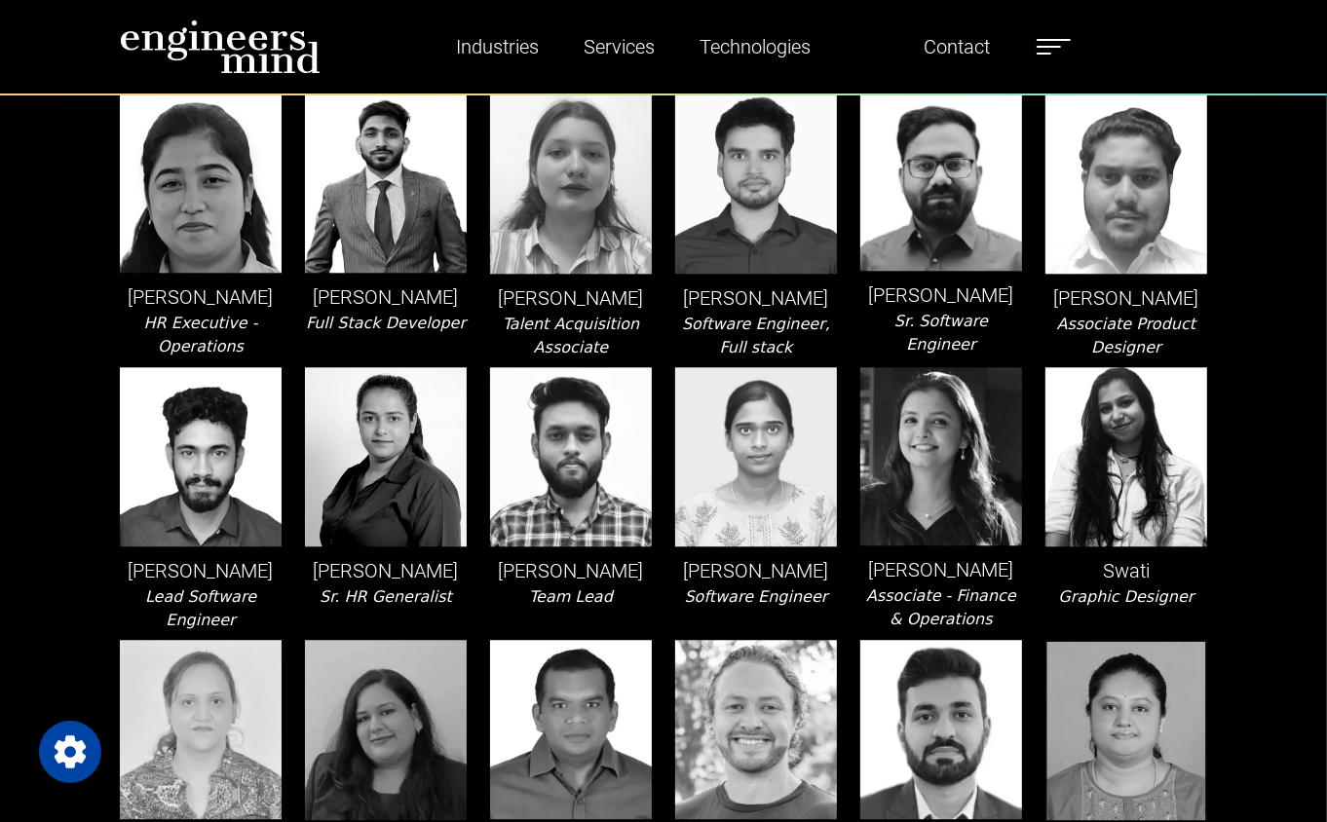
scroll to position [3860, 0]
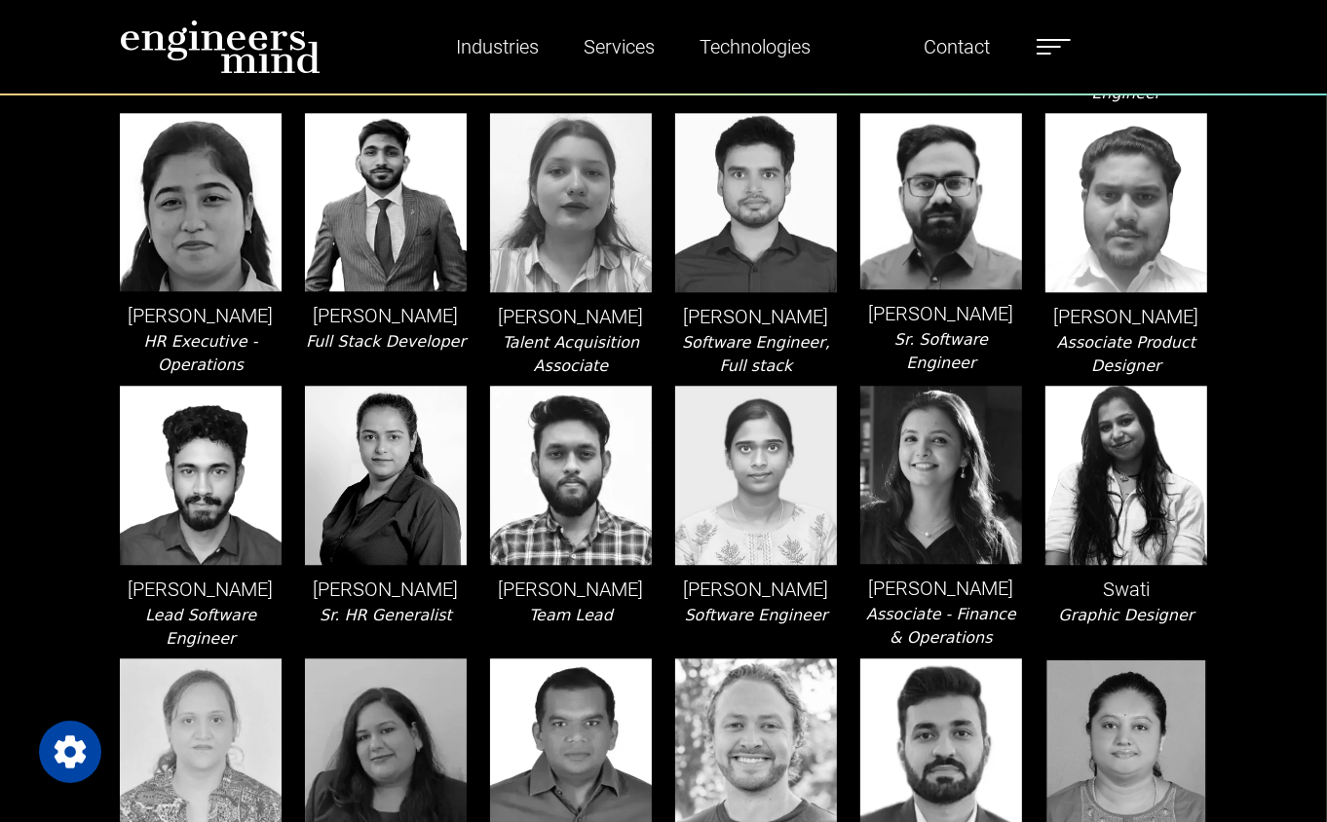
click at [182, 332] on icon "HR Executive - Operations" at bounding box center [201, 353] width 114 height 42
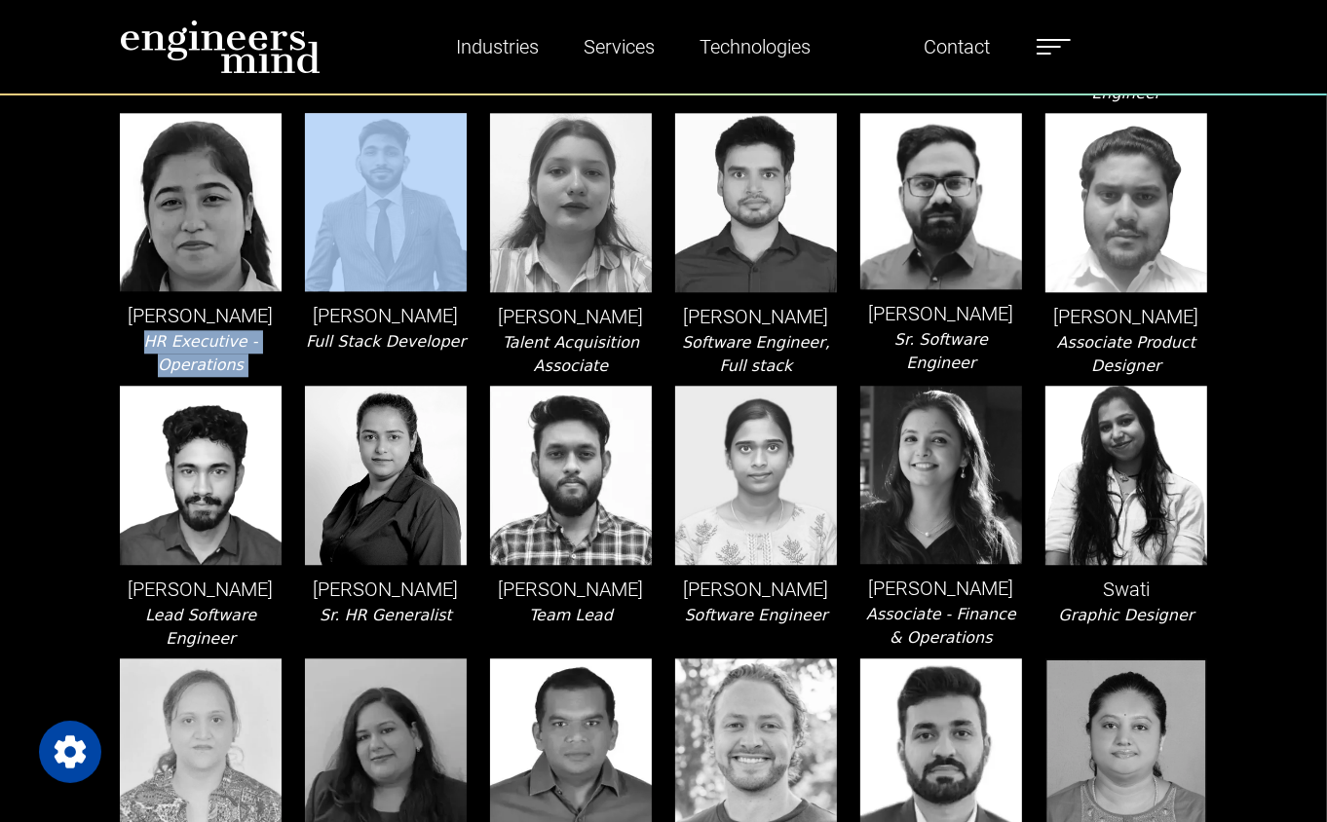
click at [182, 332] on icon "HR Executive - Operations" at bounding box center [201, 353] width 114 height 42
click at [202, 348] on icon "HR Executive - Operations" at bounding box center [201, 353] width 114 height 42
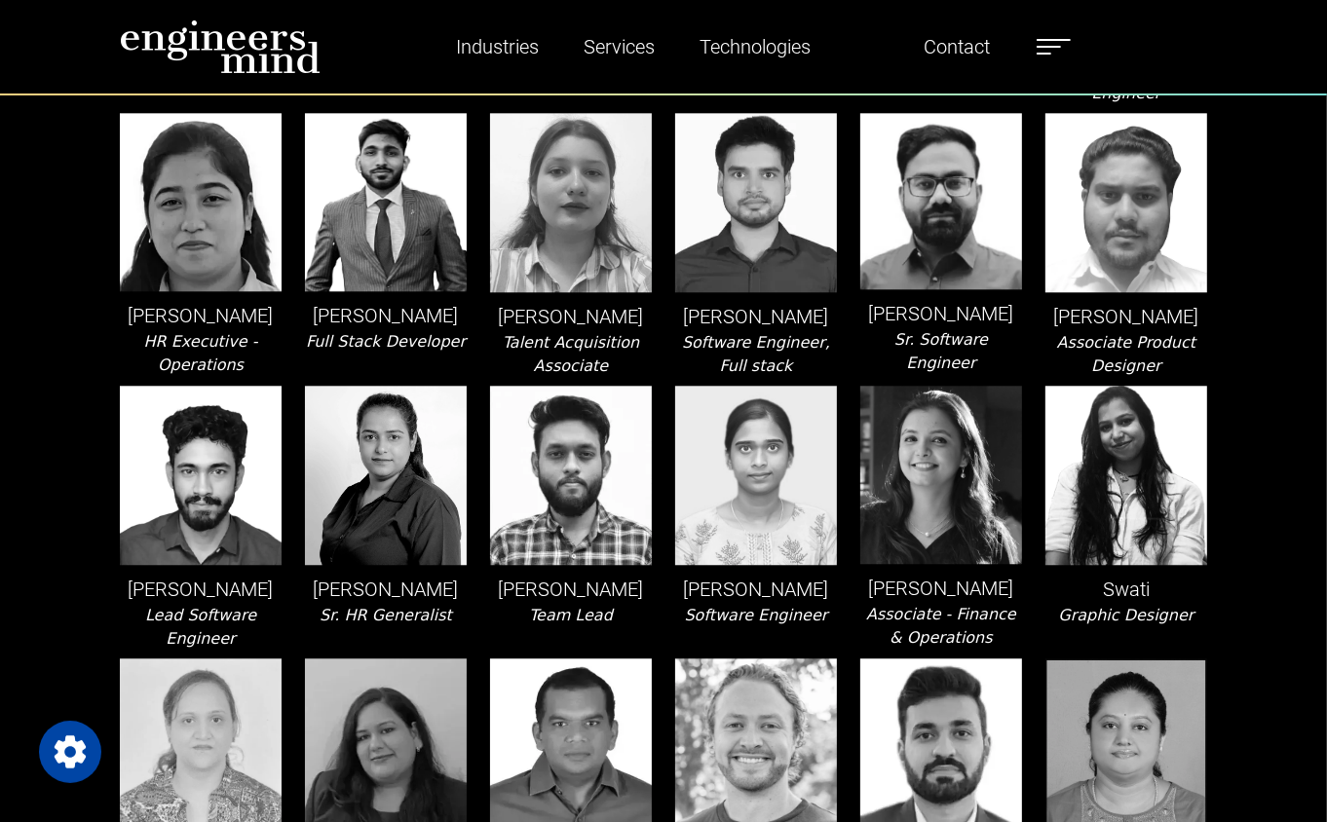
click at [203, 635] on icon "Lead Software Engineer" at bounding box center [200, 627] width 111 height 42
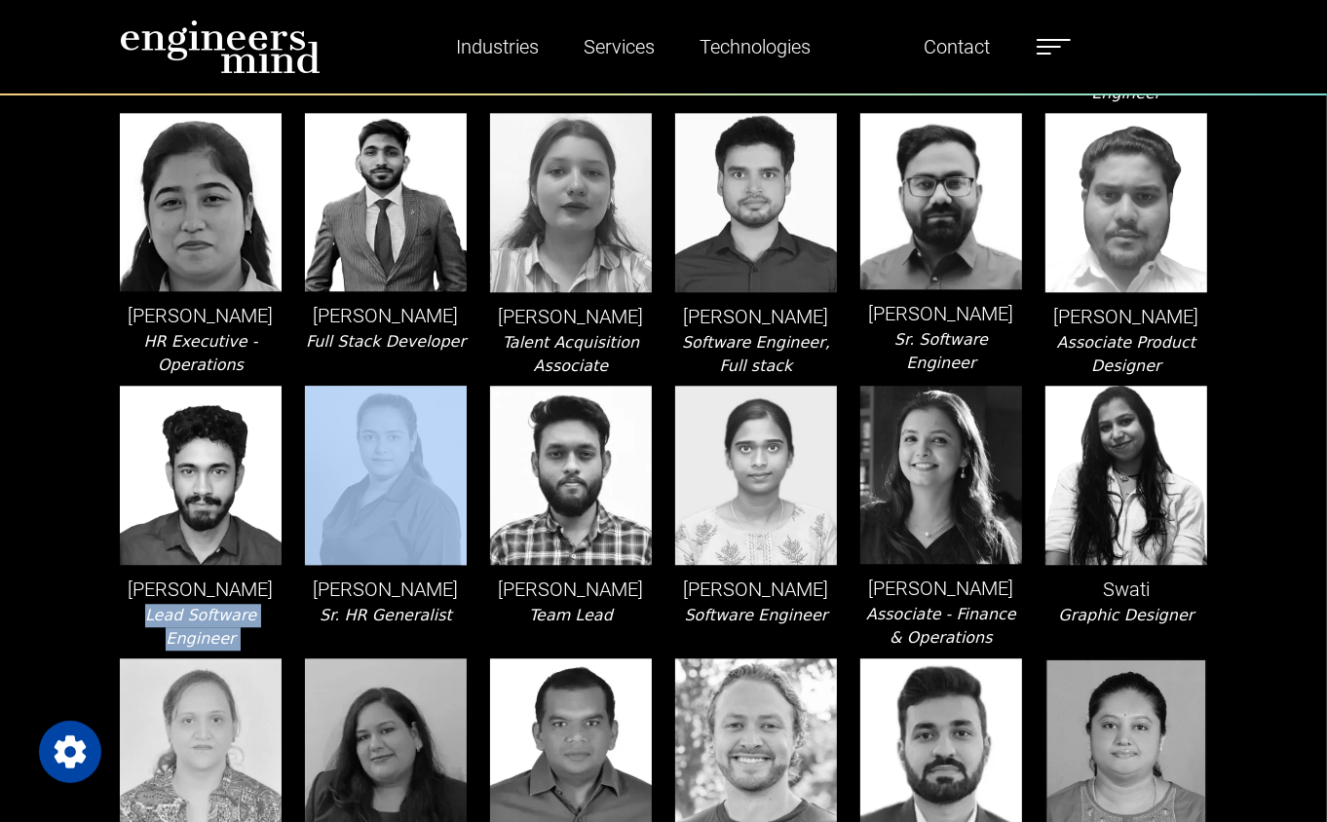
click at [203, 635] on icon "Lead Software Engineer" at bounding box center [200, 627] width 111 height 42
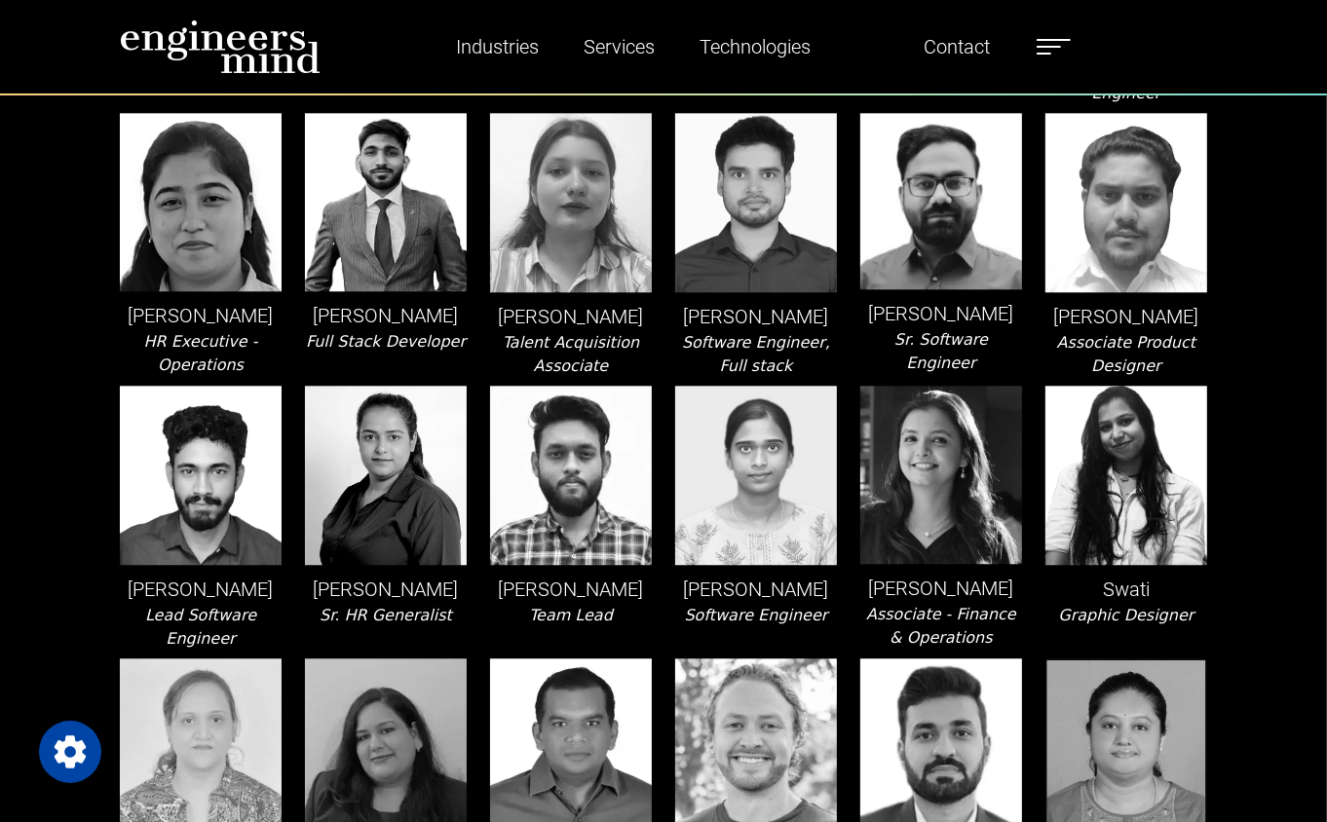
click at [382, 623] on icon "Sr. HR Generalist" at bounding box center [386, 615] width 133 height 19
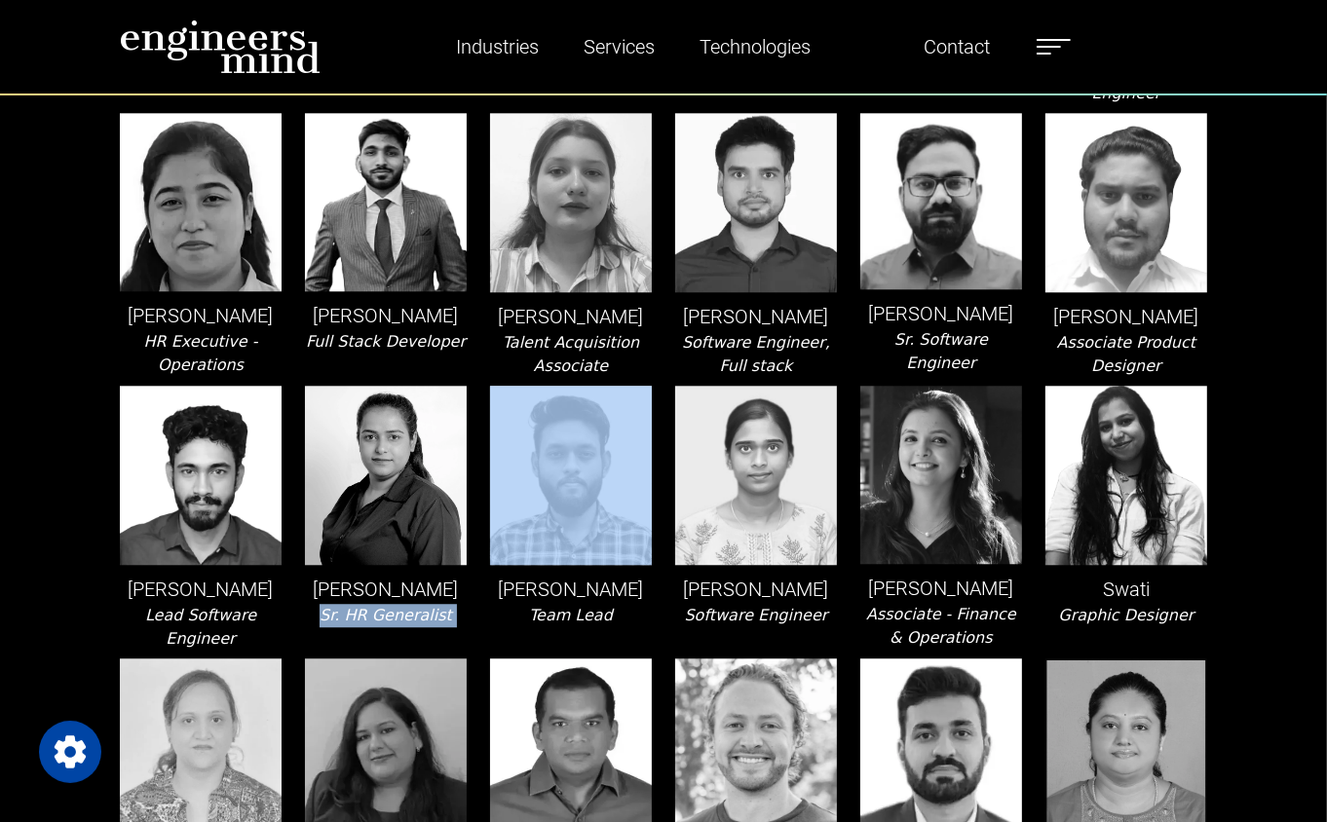
click at [382, 623] on icon "Sr. HR Generalist" at bounding box center [386, 615] width 133 height 19
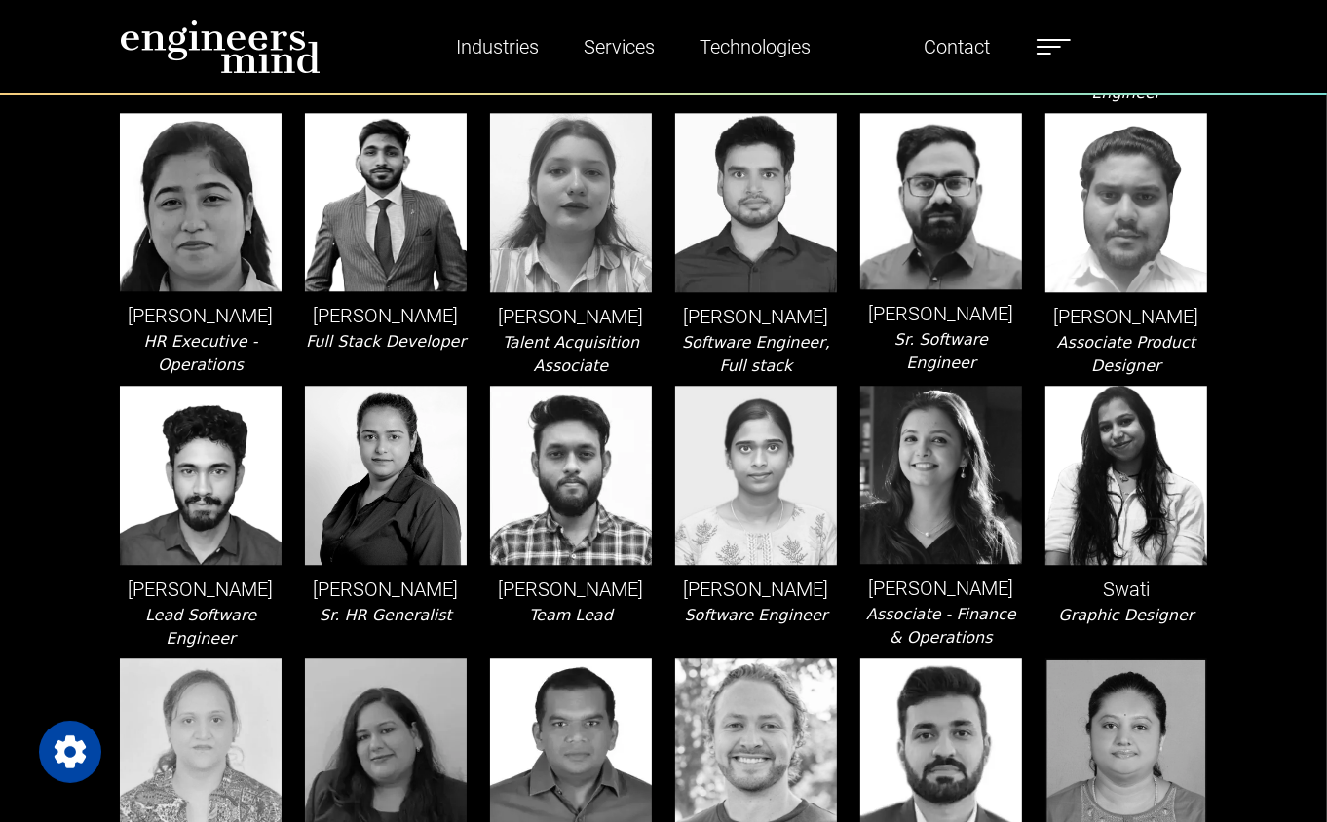
click at [485, 633] on div "Souradeep Hui Team Lead" at bounding box center [570, 518] width 185 height 265
click at [555, 622] on div "Souradeep Hui Team Lead" at bounding box center [570, 518] width 185 height 265
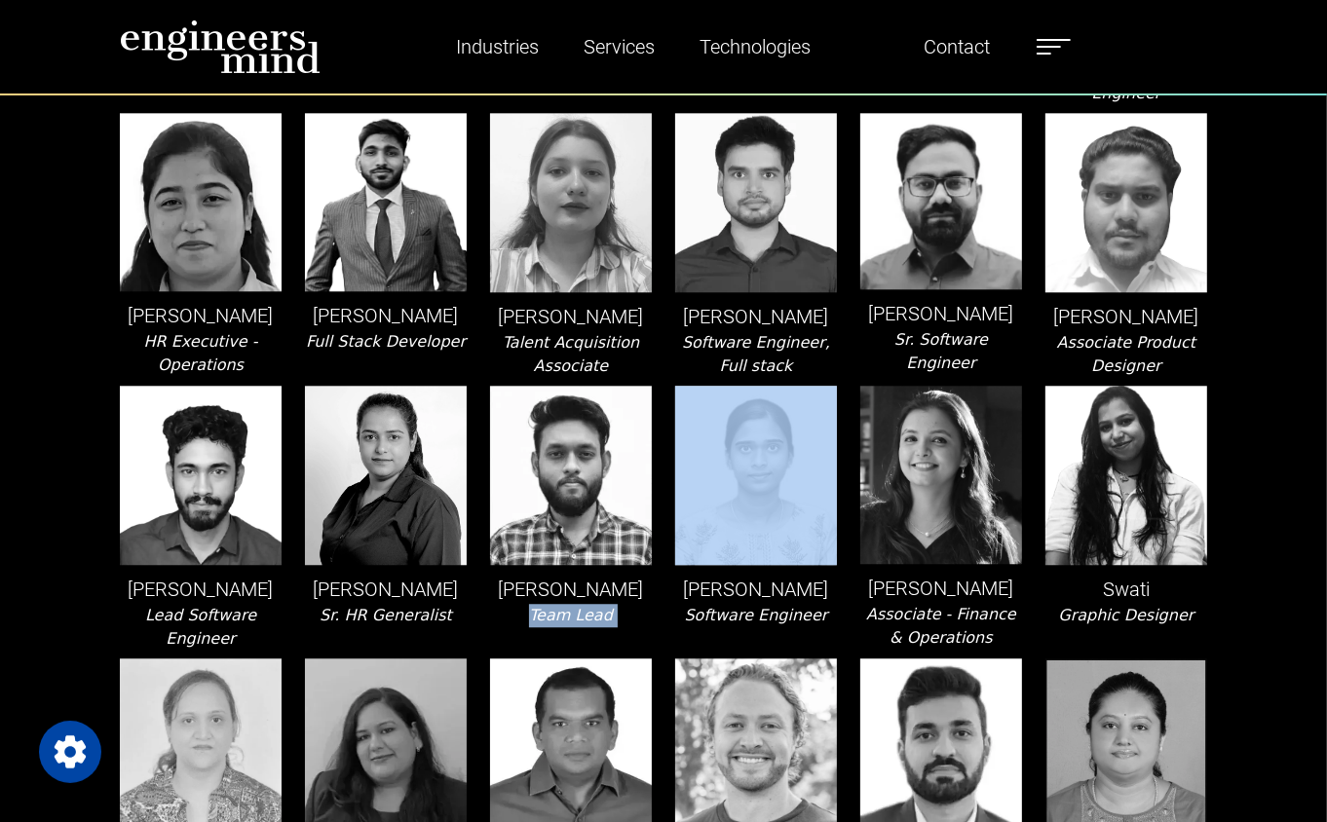
click at [555, 622] on div "Souradeep Hui Team Lead" at bounding box center [570, 518] width 185 height 265
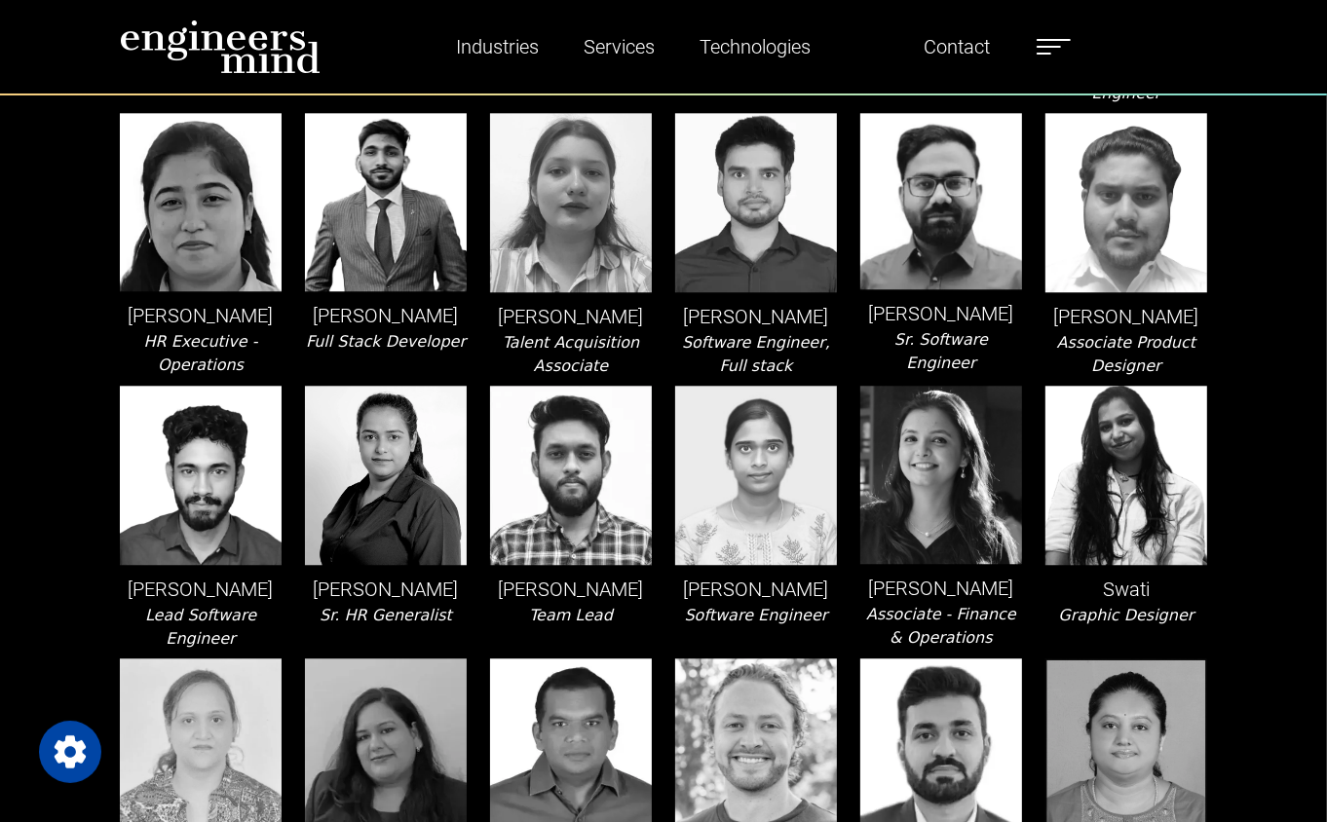
click at [751, 625] on icon "Software Engineer" at bounding box center [756, 615] width 143 height 19
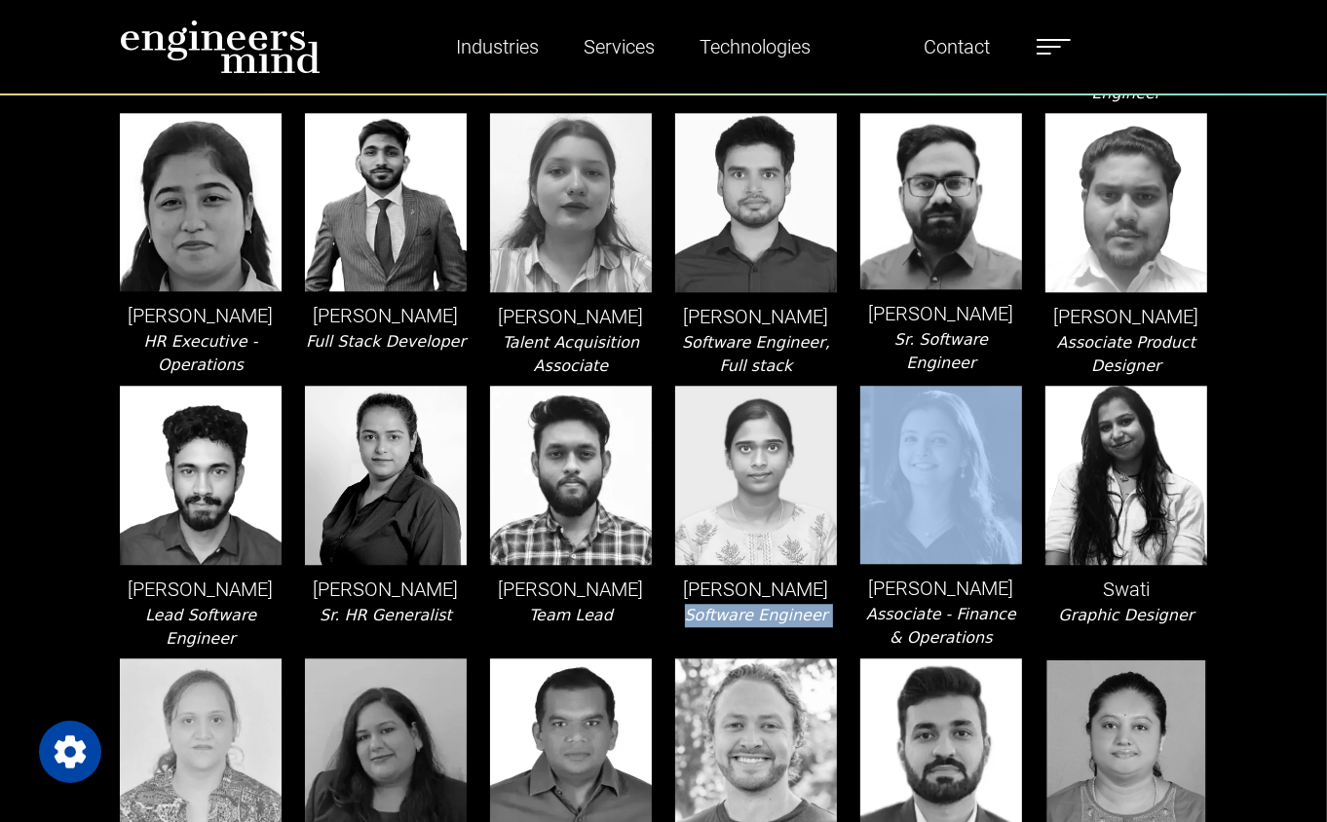
click at [751, 625] on icon "Software Engineer" at bounding box center [756, 615] width 143 height 19
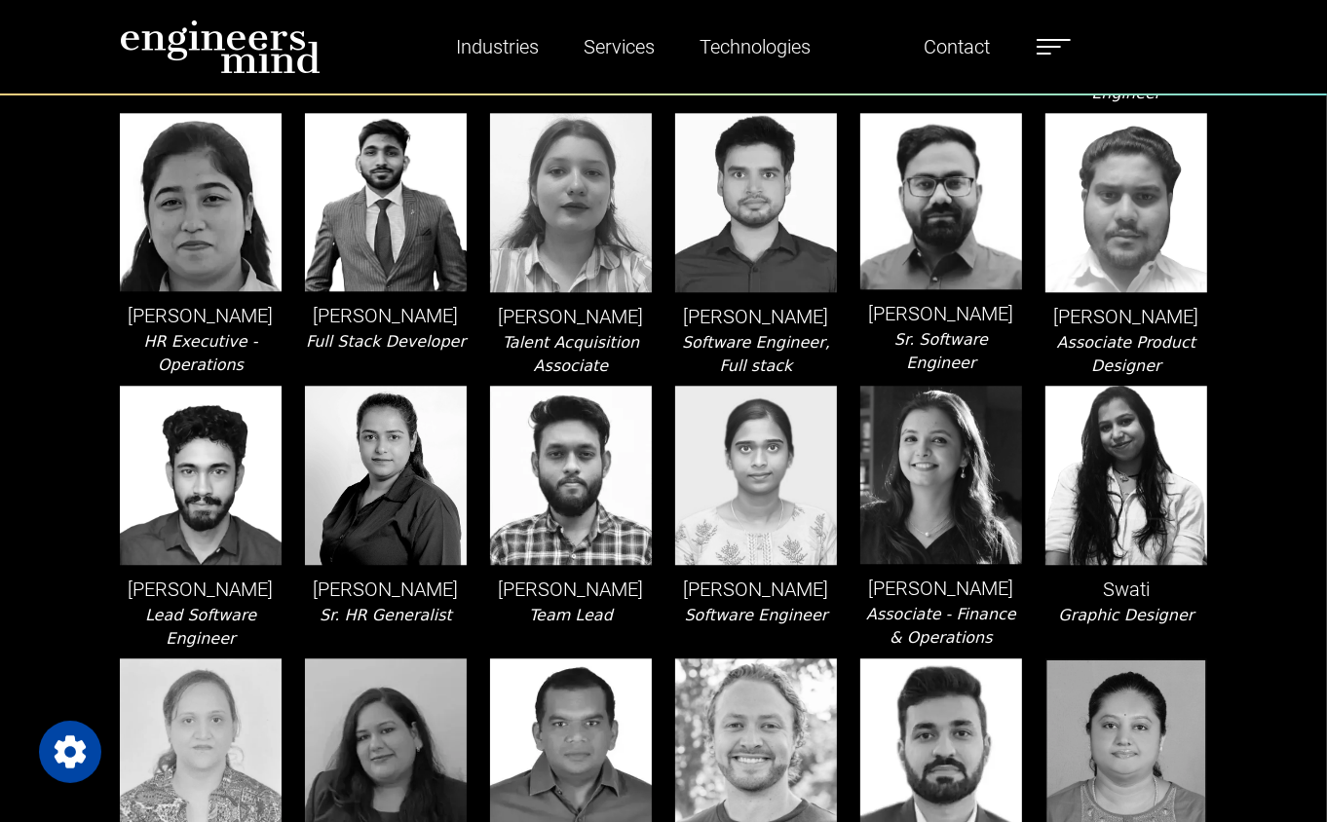
click at [929, 636] on icon "Associate - Finance & Operations" at bounding box center [941, 626] width 150 height 42
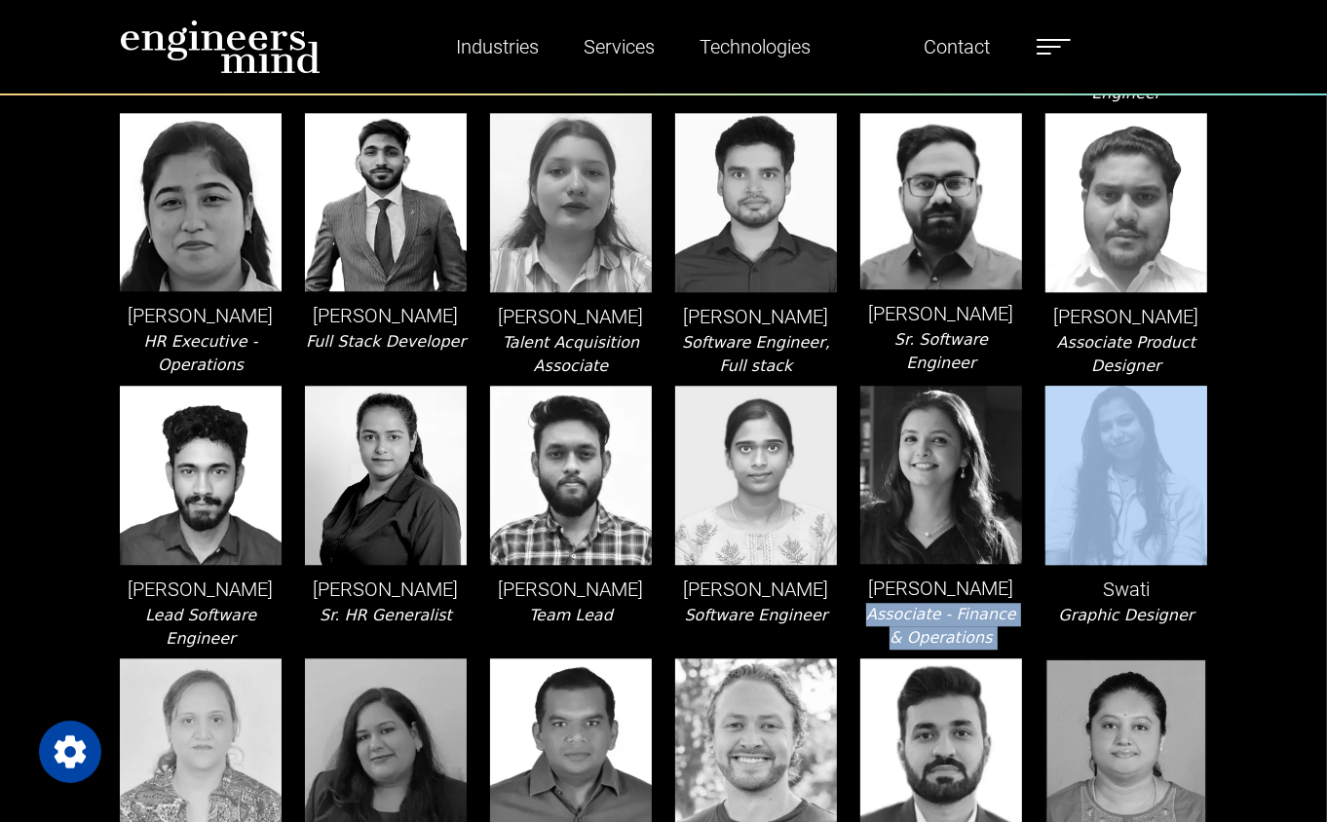
click at [929, 636] on icon "Associate - Finance & Operations" at bounding box center [941, 626] width 150 height 42
click at [986, 651] on div "Sushmita Raj Associate - Finance & Operations" at bounding box center [941, 518] width 185 height 265
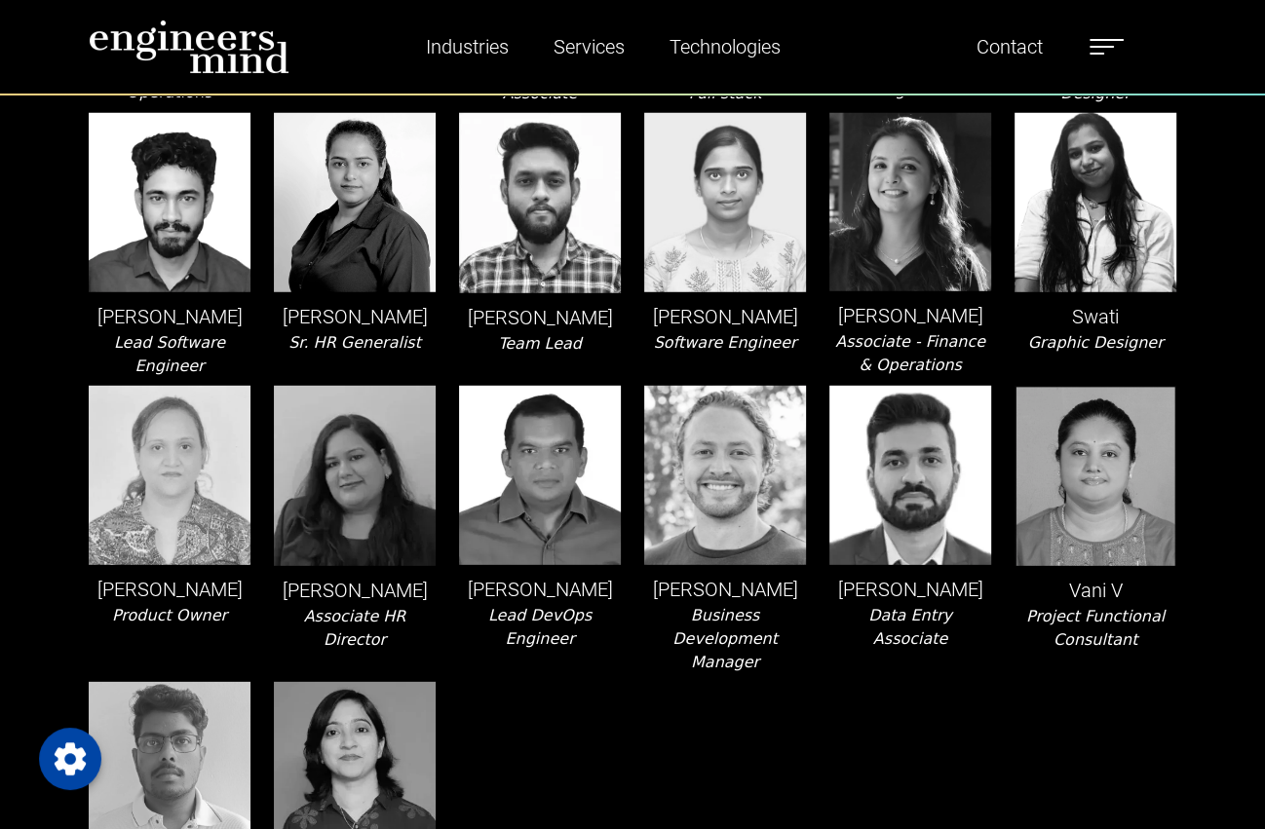
scroll to position [4110, 0]
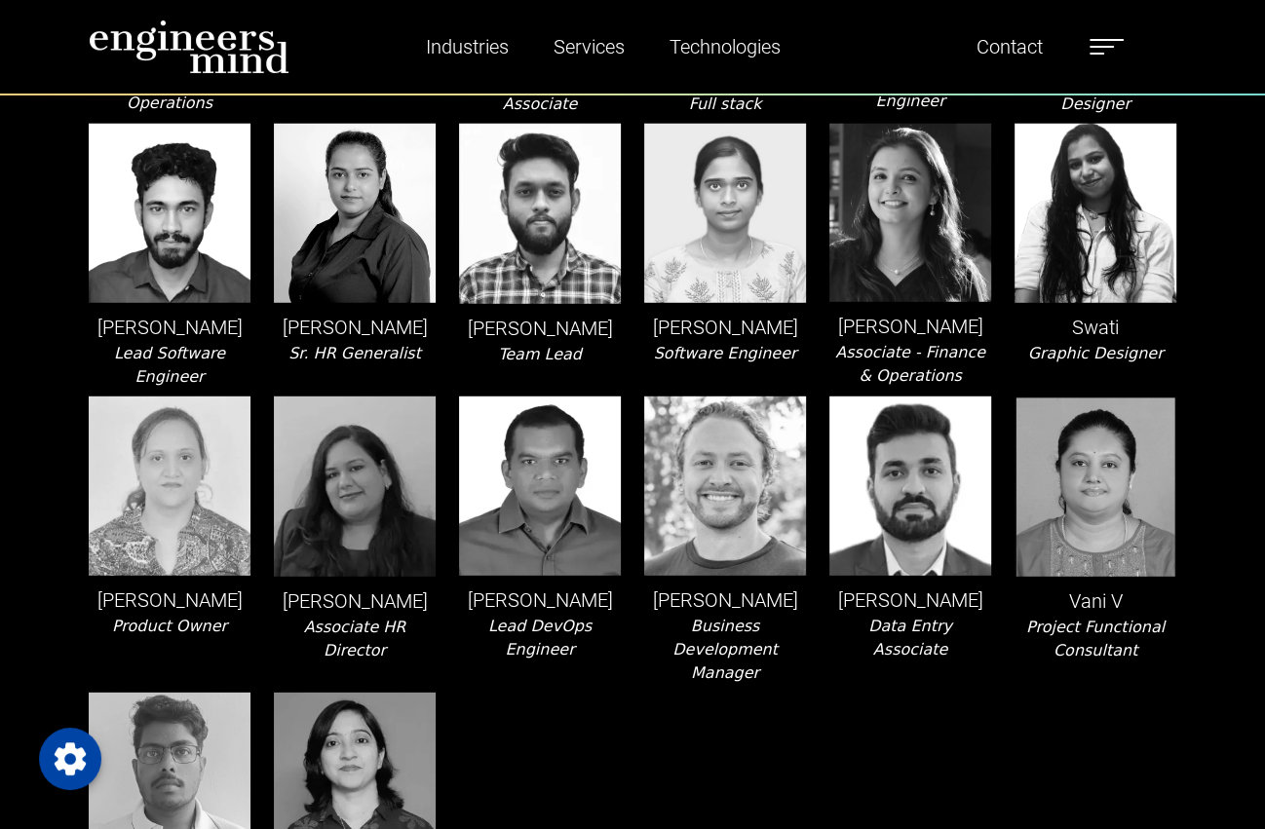
click at [874, 630] on div "Ujjwal Malhotra Data Entry Associate" at bounding box center [909, 541] width 185 height 288
click at [892, 643] on icon "Data Entry Associate" at bounding box center [910, 638] width 84 height 42
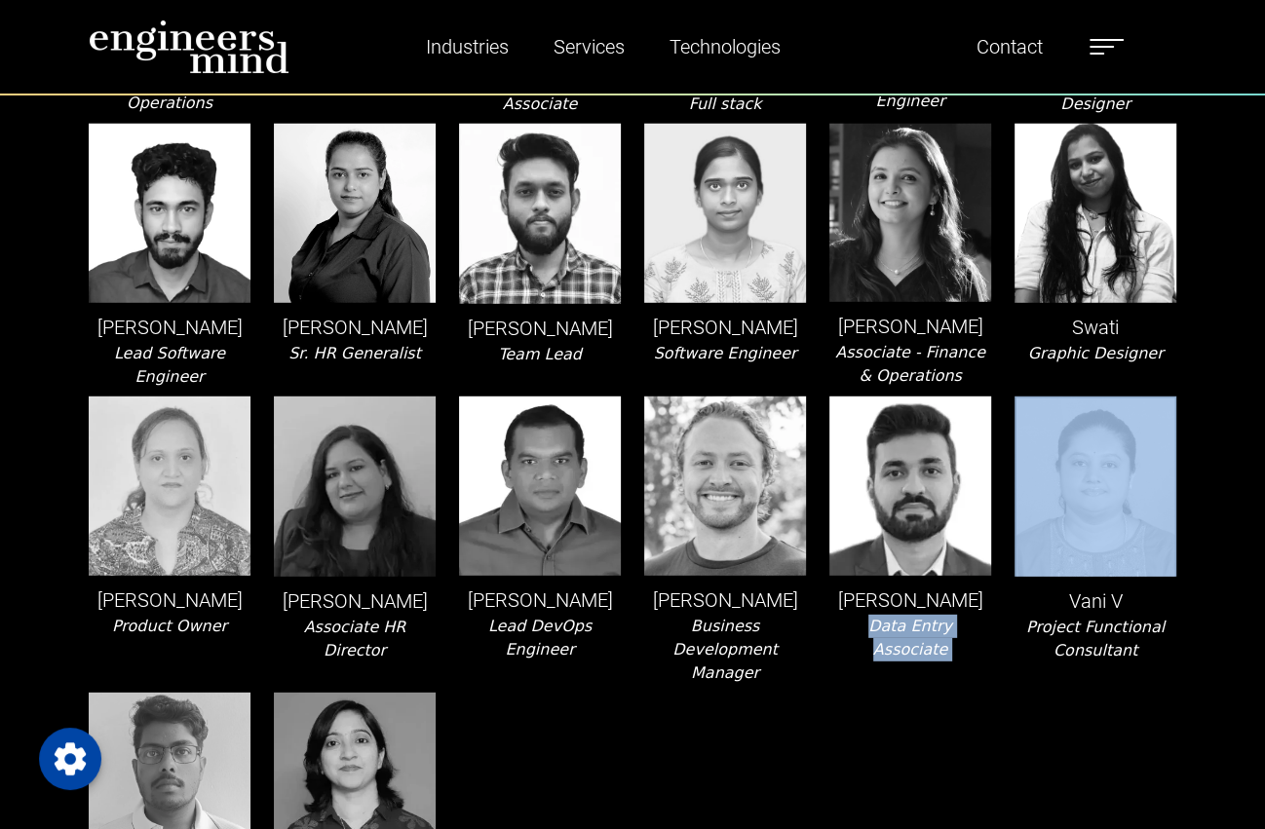
click at [892, 643] on icon "Data Entry Associate" at bounding box center [910, 638] width 84 height 42
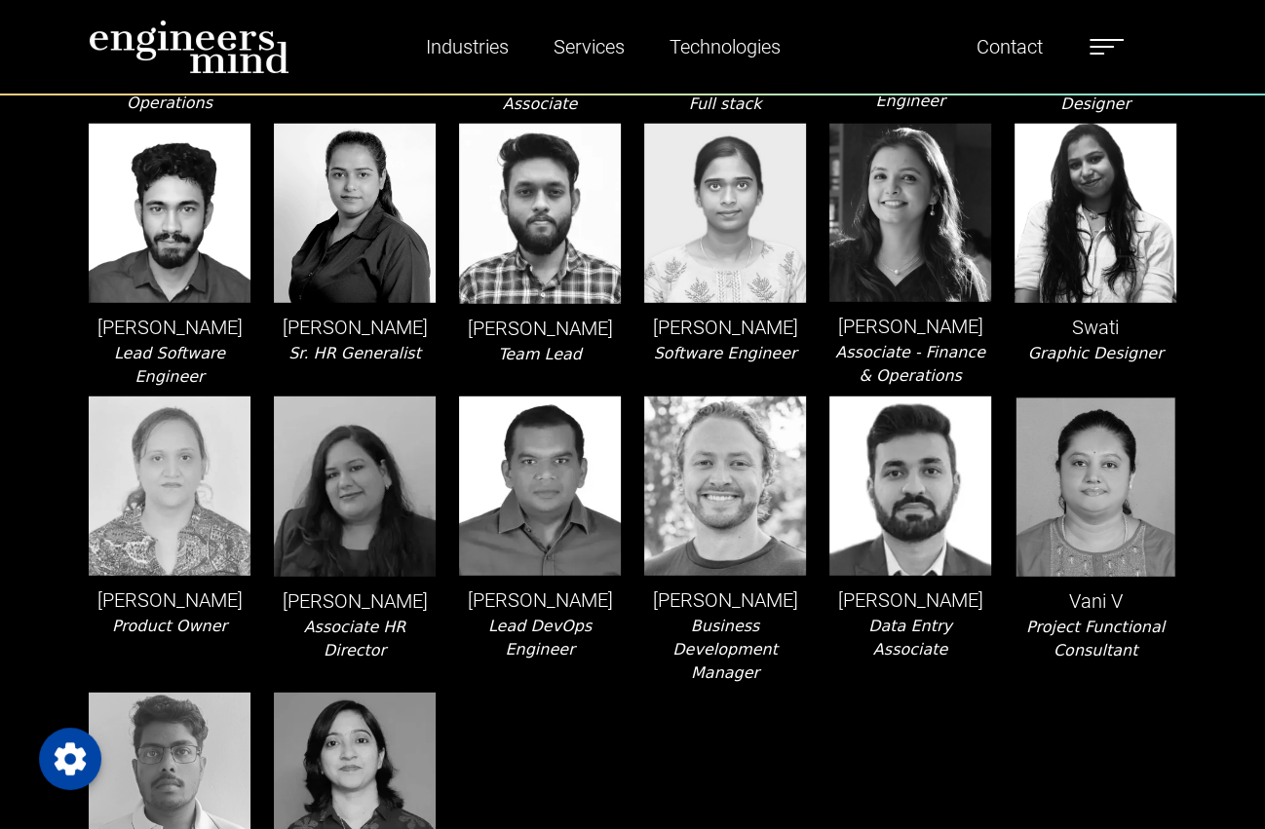
click at [892, 377] on div "Sushmita Raj Associate - Finance & Operations" at bounding box center [909, 256] width 185 height 265
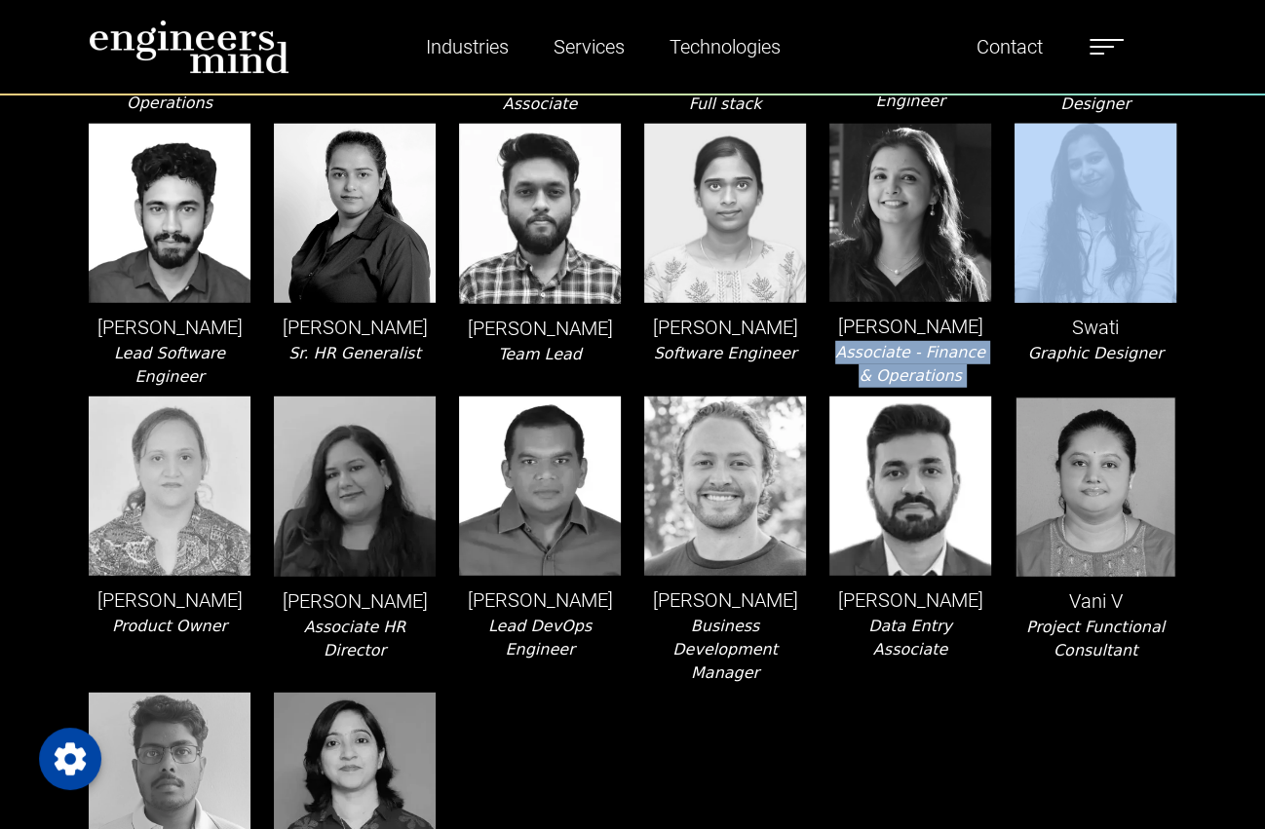
click at [892, 377] on div "Sushmita Raj Associate - Finance & Operations" at bounding box center [909, 256] width 185 height 265
click at [925, 382] on icon "Associate - Finance & Operations" at bounding box center [910, 364] width 150 height 42
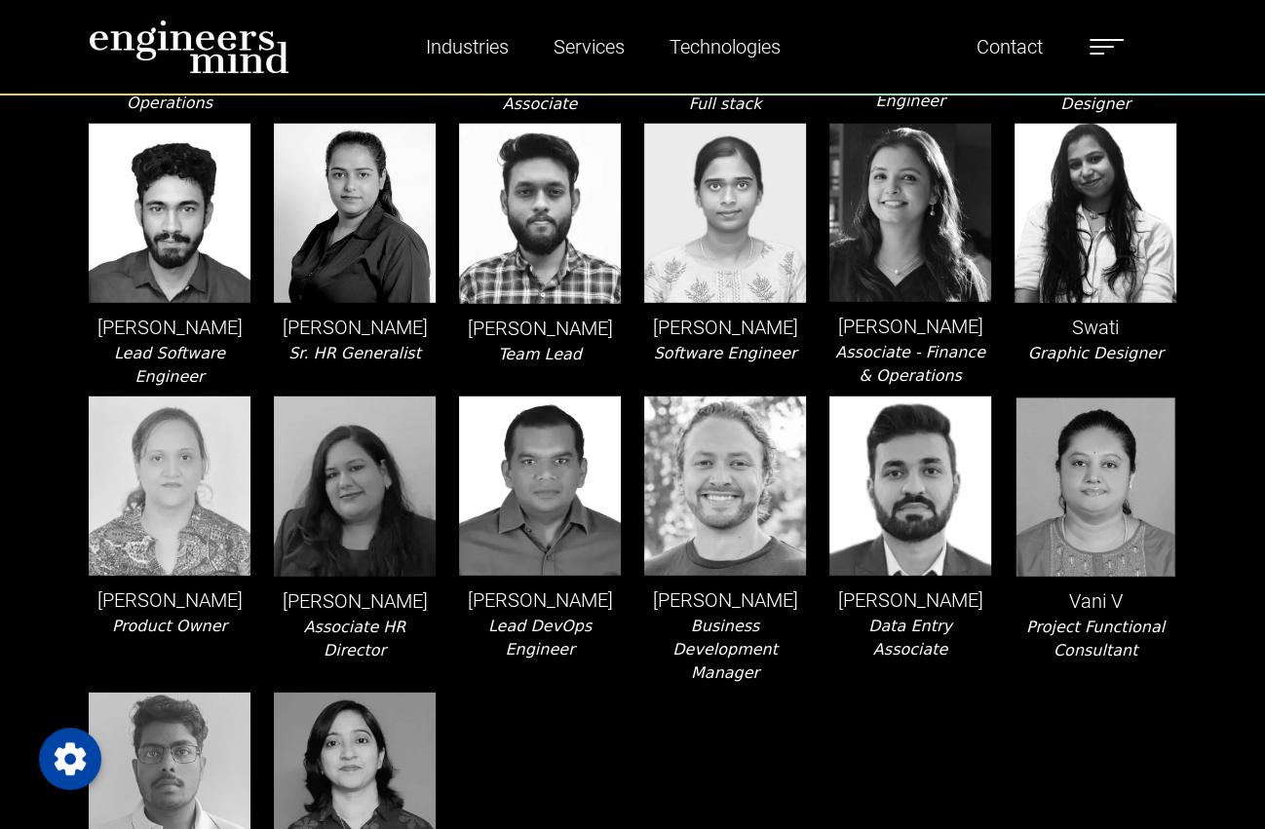
click at [903, 341] on p "Sushmita Raj" at bounding box center [910, 326] width 162 height 29
click at [907, 366] on icon "Associate - Finance & Operations" at bounding box center [910, 364] width 150 height 42
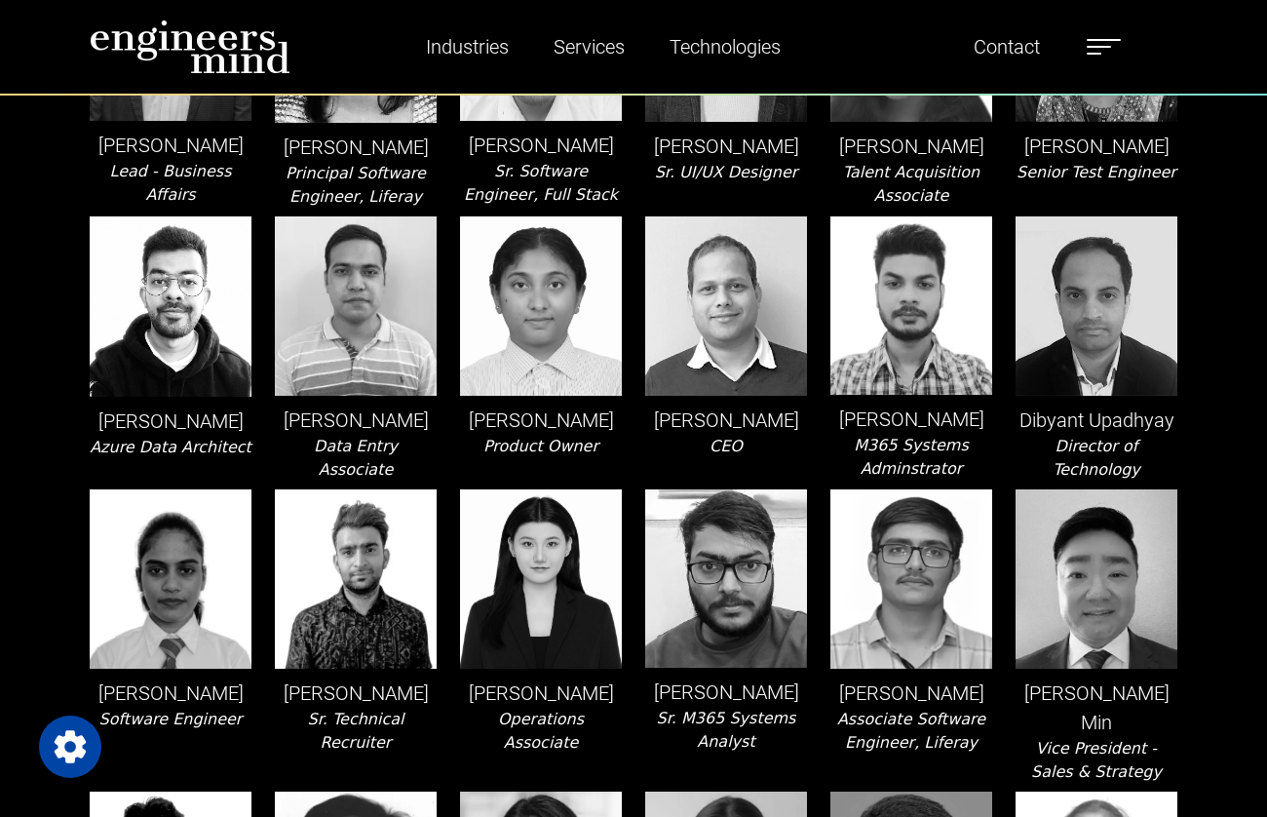
scroll to position [799, 0]
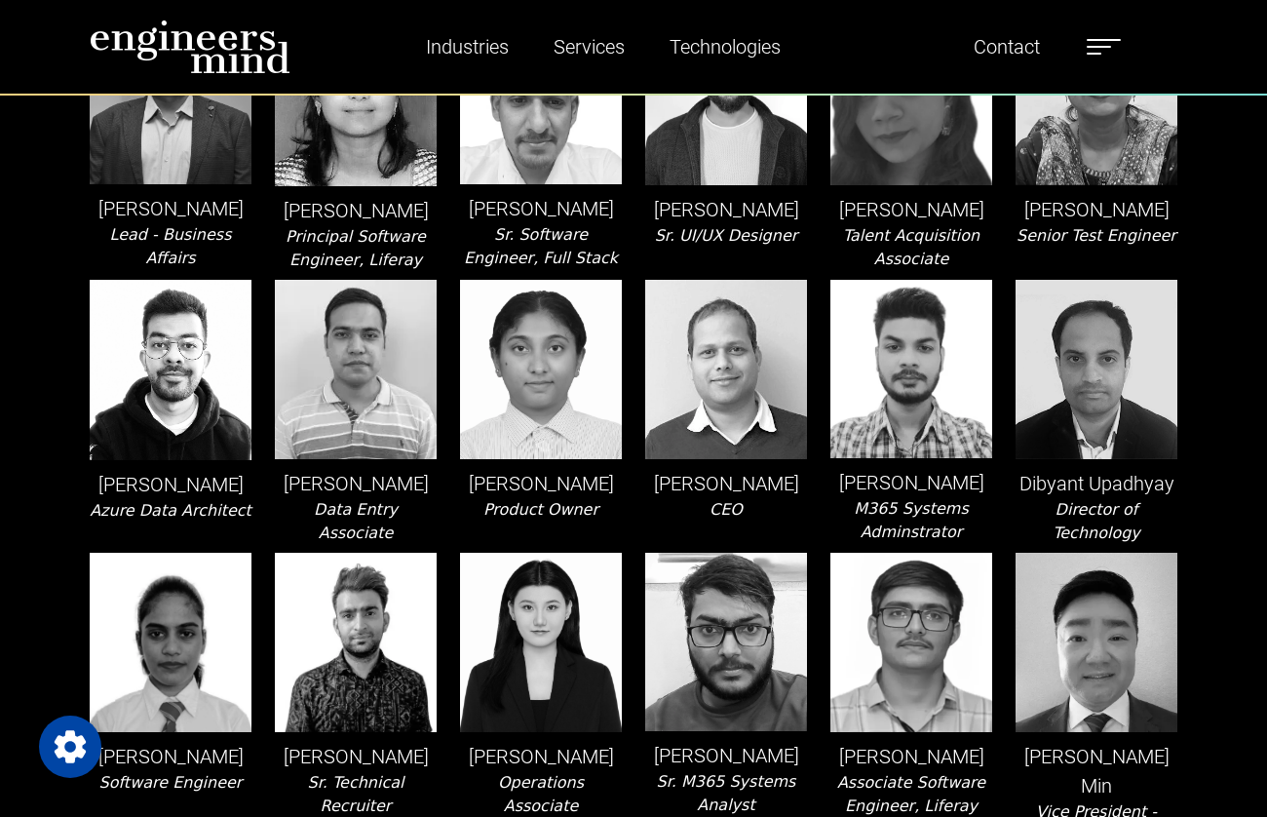
click at [718, 483] on p "Deb Misra" at bounding box center [726, 483] width 162 height 29
copy p "Deb Misra"
